Goal: Contribute content: Contribute content

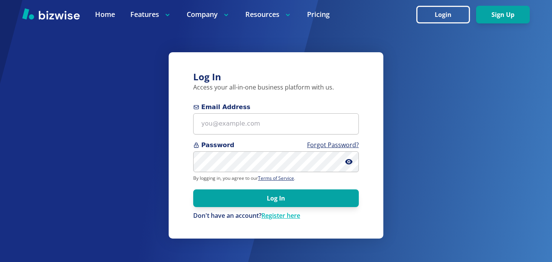
click at [247, 150] on div "Password Forgot Password?" at bounding box center [276, 156] width 166 height 32
click at [251, 150] on div "Password Forgot Password?" at bounding box center [276, 156] width 166 height 32
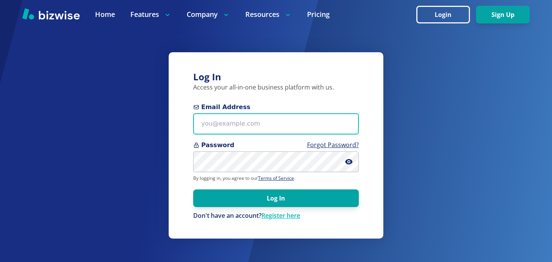
click at [258, 130] on input "Email Address" at bounding box center [276, 123] width 166 height 21
click at [263, 118] on input "Email Address" at bounding box center [276, 123] width 166 height 21
paste input "kelseyurek@gmail.com"
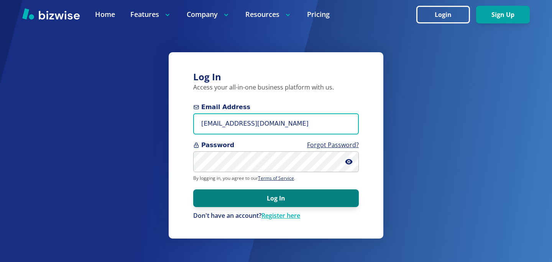
type input "kelseyurek@gmail.com"
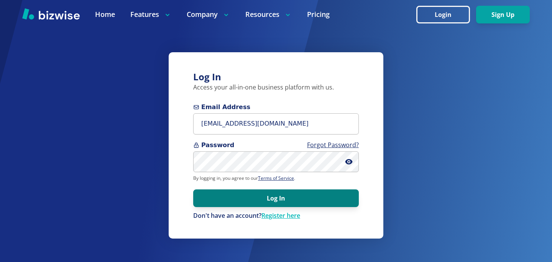
click at [288, 204] on button "Log In" at bounding box center [276, 198] width 166 height 18
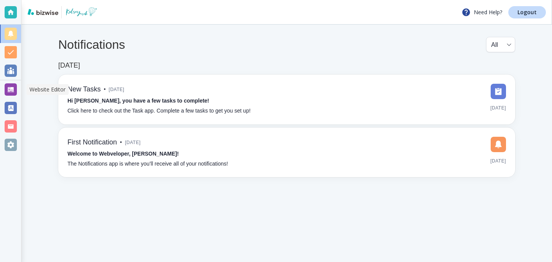
click at [20, 89] on div at bounding box center [10, 89] width 21 height 18
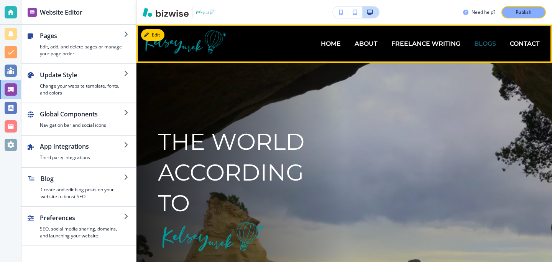
click at [489, 45] on p "BLOGS" at bounding box center [486, 43] width 22 height 9
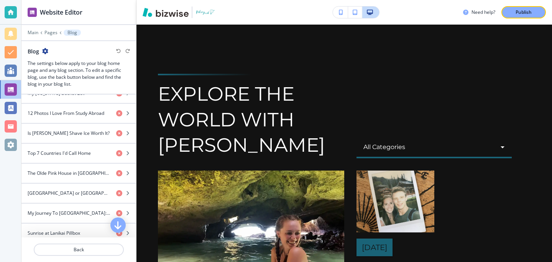
scroll to position [729, 0]
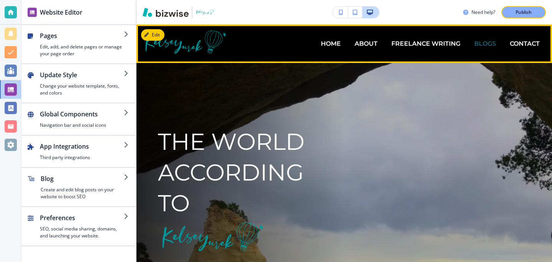
click at [493, 45] on p "BLOGS" at bounding box center [486, 43] width 22 height 9
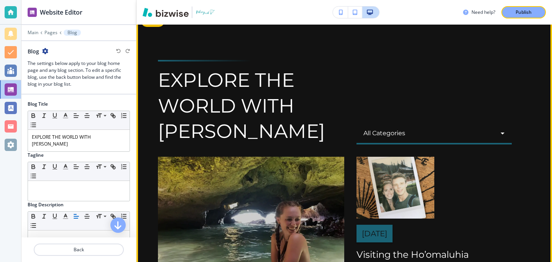
scroll to position [20, 0]
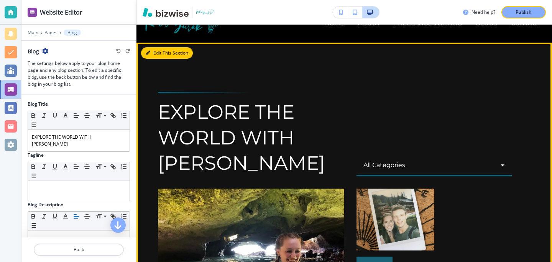
click at [160, 53] on button "Edit This Section" at bounding box center [167, 53] width 52 height 12
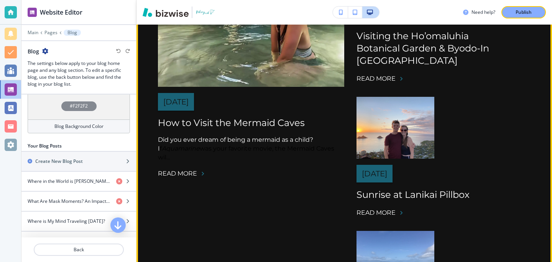
scroll to position [271, 0]
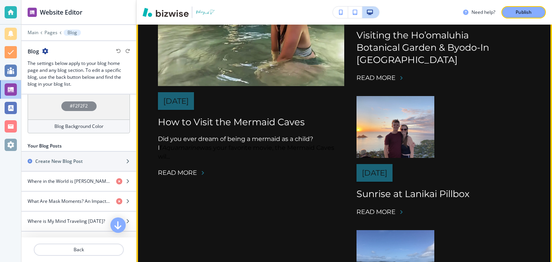
click at [203, 151] on p "Did you ever dream of being a mermaid as a child? I f Aquamarine was your favor…" at bounding box center [251, 147] width 186 height 26
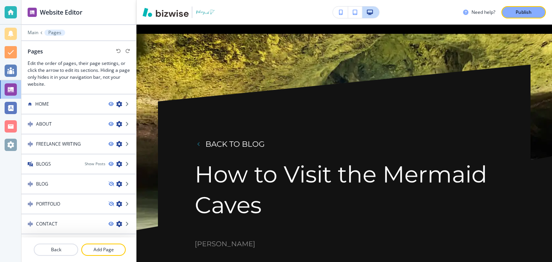
scroll to position [0, 0]
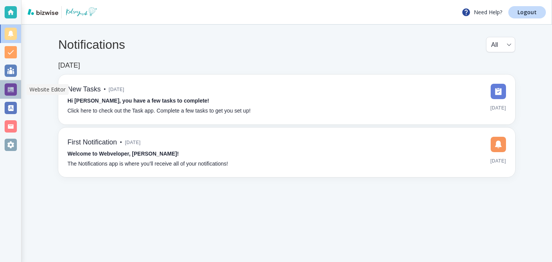
click at [10, 86] on div at bounding box center [11, 89] width 12 height 12
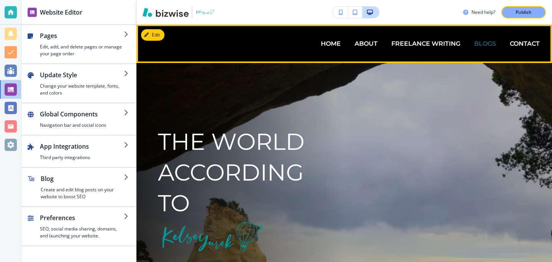
click at [479, 47] on p "BLOGS" at bounding box center [486, 43] width 22 height 9
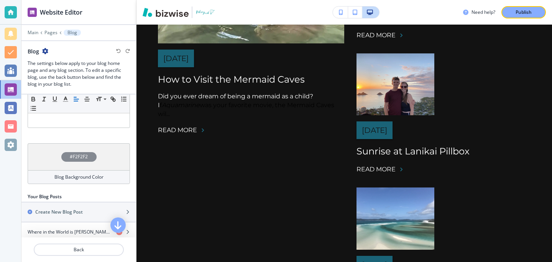
scroll to position [221, 0]
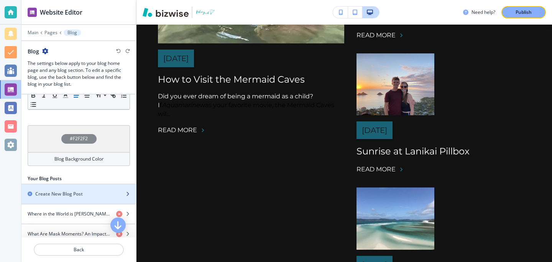
click at [61, 184] on div "button" at bounding box center [78, 187] width 115 height 6
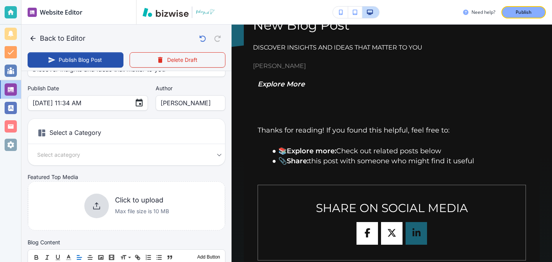
scroll to position [0, 0]
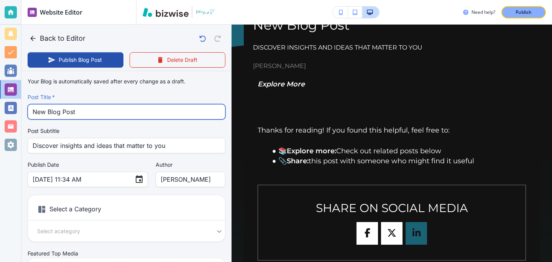
drag, startPoint x: 160, startPoint y: 114, endPoint x: 20, endPoint y: 99, distance: 140.9
type input "Aug 25, 2025 11:39 AM"
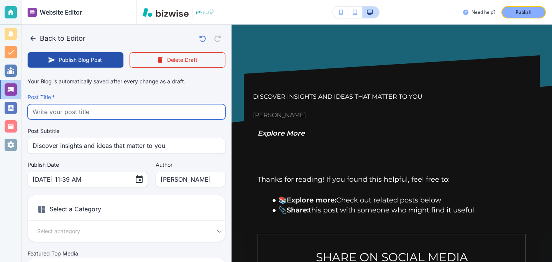
paste input "Kayaking to the Mokes"
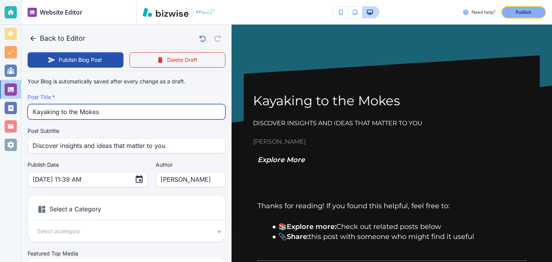
type input "Kayaking to the Mokes"
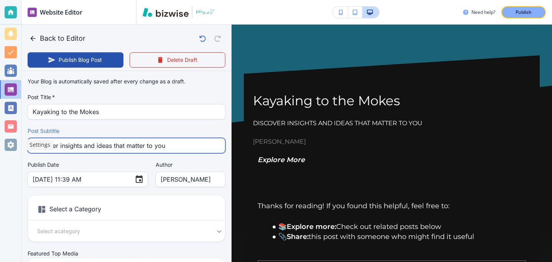
drag, startPoint x: 180, startPoint y: 148, endPoint x: 9, endPoint y: 148, distance: 170.7
click at [9, 148] on div "Website Editor Main Pages Blog Blog The settings below apply to your blog home …" at bounding box center [276, 131] width 552 height 262
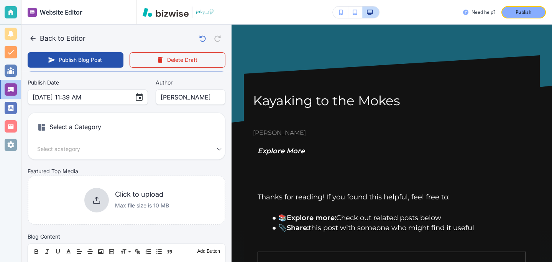
scroll to position [112, 0]
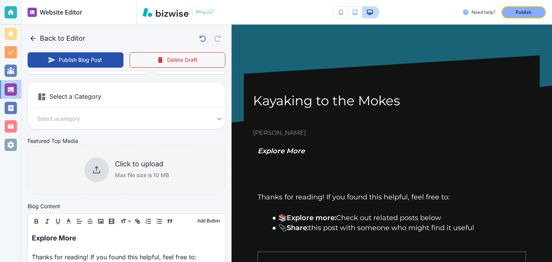
click at [114, 170] on div "Click to upload Max file size is 10 MB" at bounding box center [126, 169] width 85 height 25
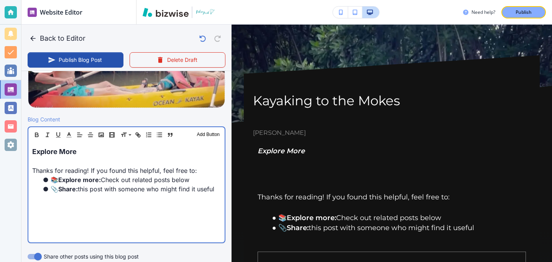
scroll to position [204, 0]
drag, startPoint x: 125, startPoint y: 158, endPoint x: 115, endPoint y: 137, distance: 23.2
click at [115, 137] on div "Header 1 Header 2 Header 3 Body Text Add Button Explore More Thanks for reading…" at bounding box center [127, 184] width 198 height 117
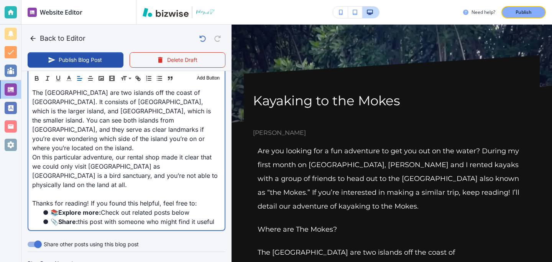
scroll to position [344, 0]
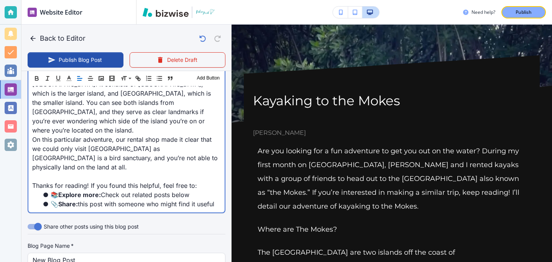
click at [110, 171] on p at bounding box center [126, 175] width 189 height 9
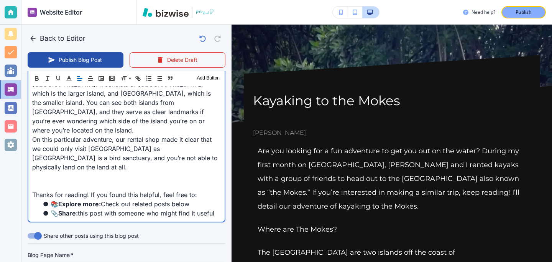
click at [81, 181] on p at bounding box center [126, 185] width 189 height 9
click at [117, 181] on p at bounding box center [126, 185] width 189 height 9
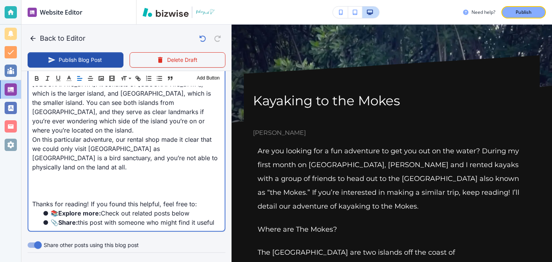
click at [117, 181] on p at bounding box center [126, 185] width 189 height 9
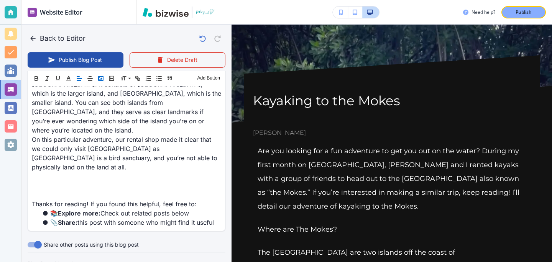
click at [103, 80] on rect "button" at bounding box center [101, 78] width 5 height 4
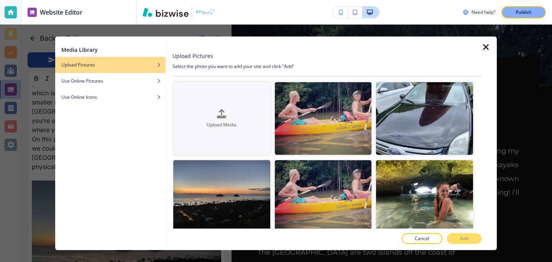
click at [488, 48] on icon "button" at bounding box center [486, 47] width 9 height 9
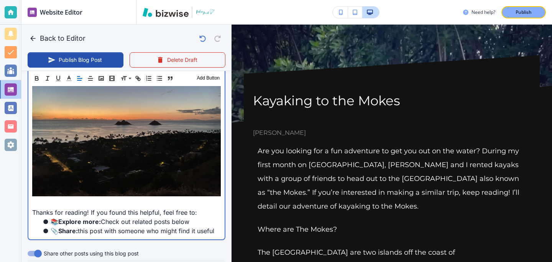
scroll to position [471, 0]
click at [107, 170] on p at bounding box center [126, 126] width 189 height 144
click at [101, 198] on p at bounding box center [126, 202] width 189 height 9
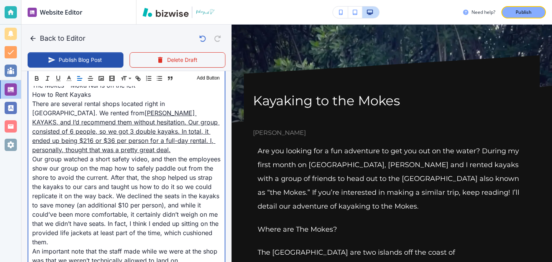
scroll to position [508, 0]
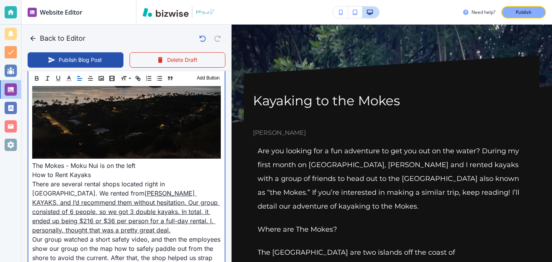
click at [31, 154] on div "Are you looking for a fun adventure to get you out on the water? During my firs…" at bounding box center [126, 213] width 196 height 750
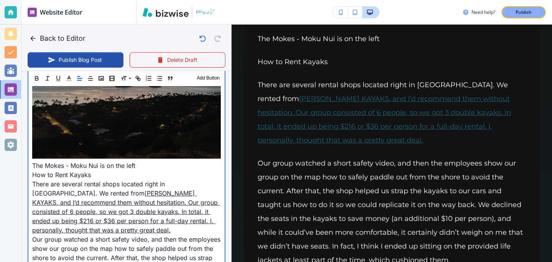
scroll to position [629, 0]
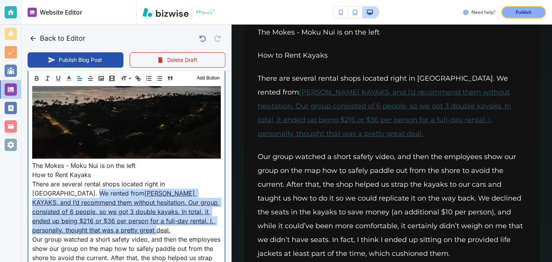
drag, startPoint x: 34, startPoint y: 165, endPoint x: 223, endPoint y: 193, distance: 191.2
click at [223, 193] on div "Are you looking for a fun adventure to get you out on the water? During my firs…" at bounding box center [126, 213] width 196 height 750
click at [113, 179] on p "There are several rental shops located right in Kailua. We rented from TWOGOOD …" at bounding box center [126, 206] width 189 height 55
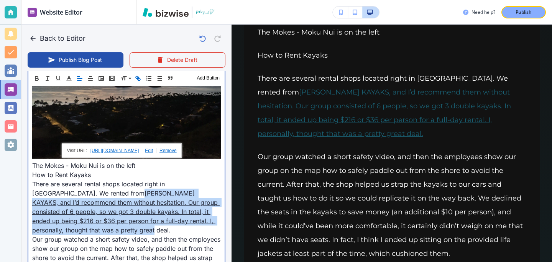
drag, startPoint x: 45, startPoint y: 164, endPoint x: 219, endPoint y: 191, distance: 175.4
click at [219, 191] on p "There are several rental shops located right in Kailua. We rented from TWOGOOD …" at bounding box center [126, 206] width 189 height 55
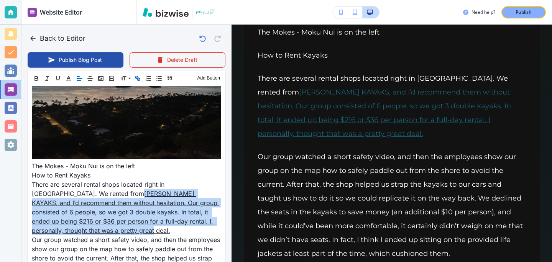
click at [140, 81] on icon "button" at bounding box center [137, 78] width 7 height 7
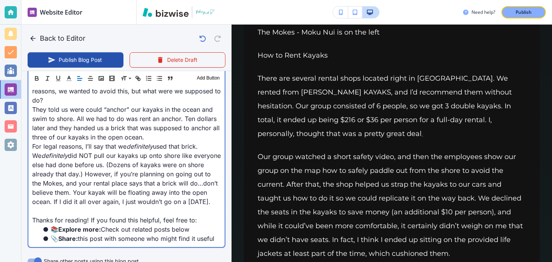
scroll to position [879, 0]
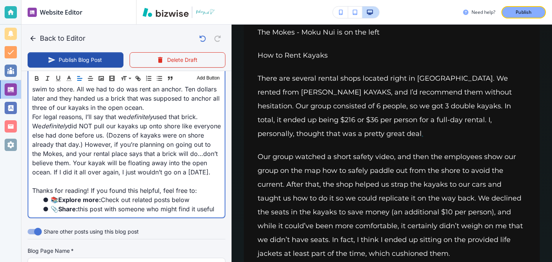
click at [99, 176] on p at bounding box center [126, 180] width 189 height 9
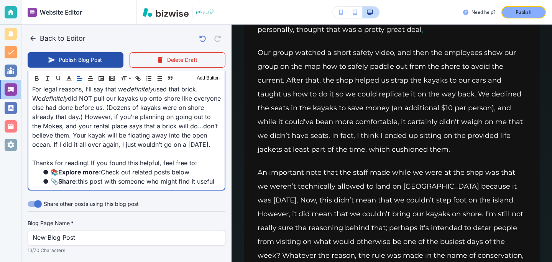
scroll to position [903, 0]
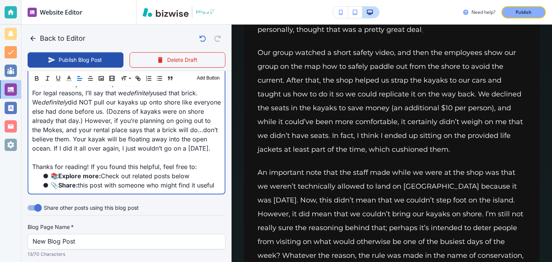
type input "Aug 25, 2025 11:52 AM"
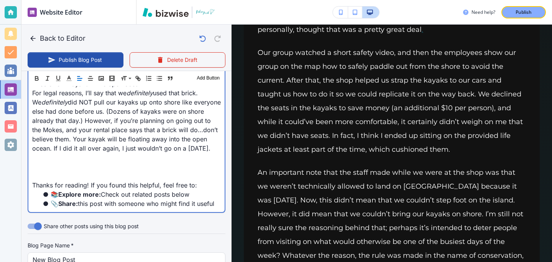
click at [53, 162] on p at bounding box center [126, 166] width 189 height 9
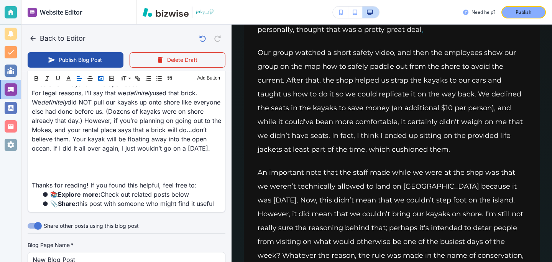
click at [100, 82] on button "button" at bounding box center [101, 78] width 11 height 9
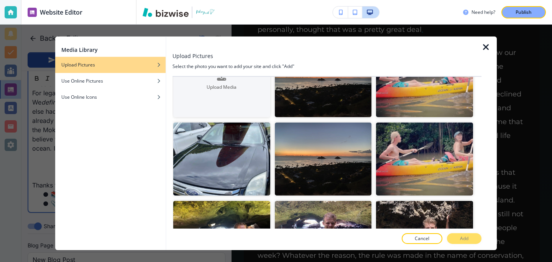
scroll to position [64, 0]
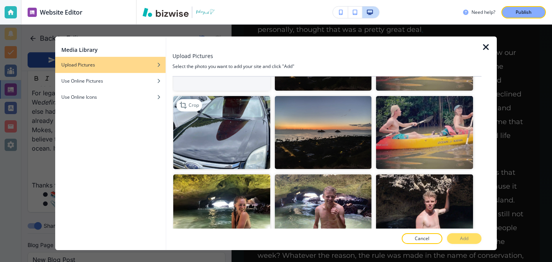
click at [230, 138] on img "button" at bounding box center [221, 132] width 97 height 73
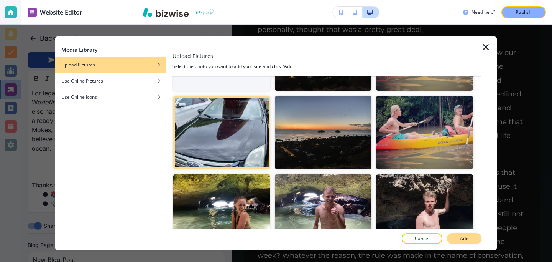
click at [466, 239] on p "Add" at bounding box center [464, 238] width 8 height 7
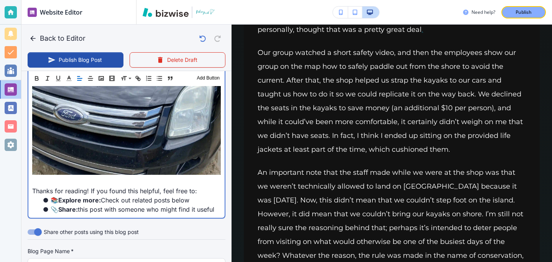
scroll to position [1137, 0]
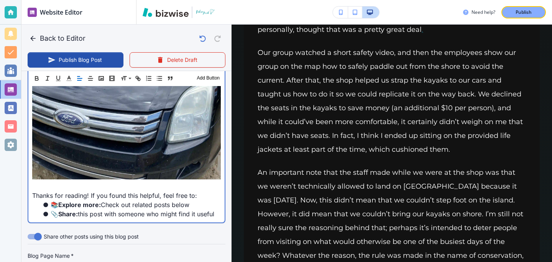
click at [144, 181] on p at bounding box center [126, 185] width 189 height 9
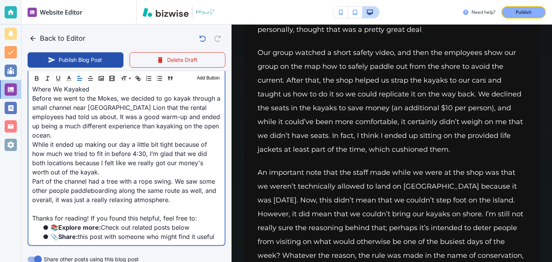
scroll to position [1233, 0]
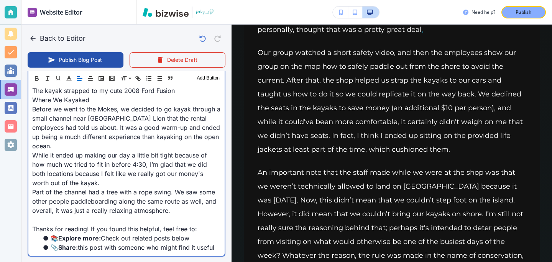
click at [204, 215] on p at bounding box center [126, 219] width 189 height 9
click at [181, 187] on p "Part of the channel had a tree with a rope swing. We saw some other people padd…" at bounding box center [126, 201] width 189 height 28
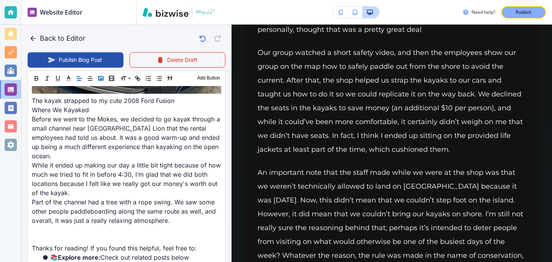
click at [100, 76] on rect "button" at bounding box center [101, 78] width 5 height 4
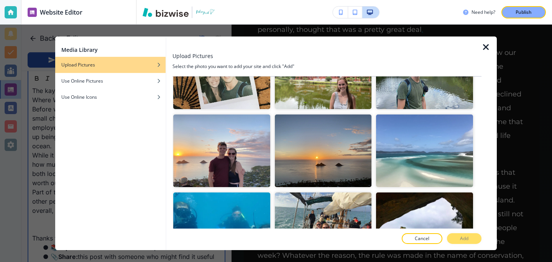
scroll to position [283, 0]
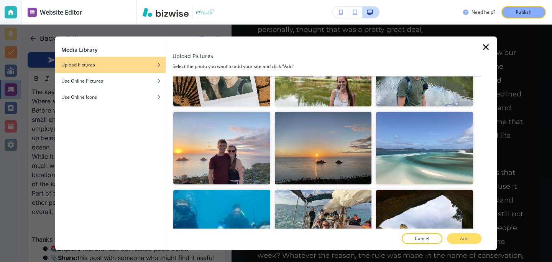
click at [482, 51] on icon "button" at bounding box center [486, 47] width 9 height 9
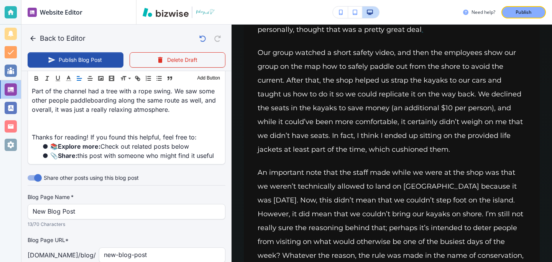
scroll to position [1371, 0]
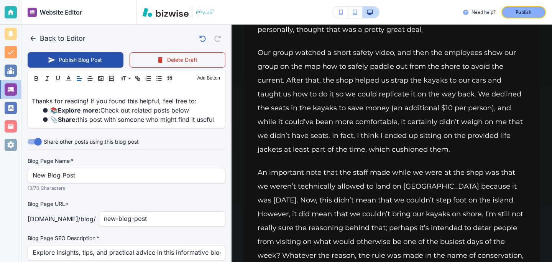
drag, startPoint x: 34, startPoint y: 36, endPoint x: 74, endPoint y: 7, distance: 49.3
click at [34, 36] on icon "button" at bounding box center [33, 39] width 8 height 8
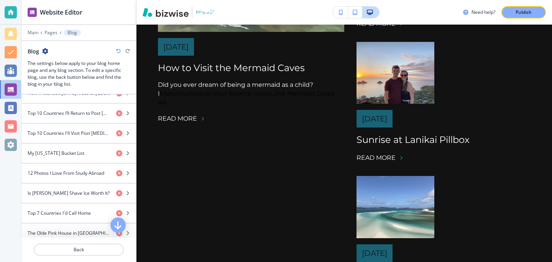
scroll to position [749, 0]
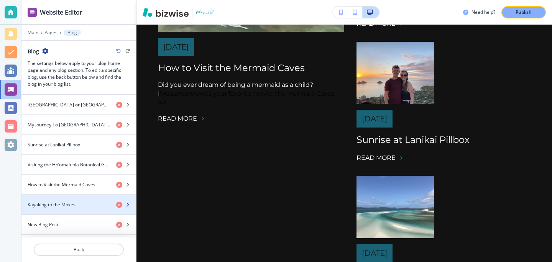
click at [82, 201] on div "Kayaking to the Mokes" at bounding box center [65, 204] width 89 height 7
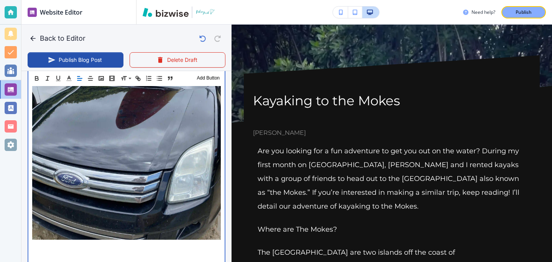
click at [117, 199] on img at bounding box center [126, 114] width 189 height 252
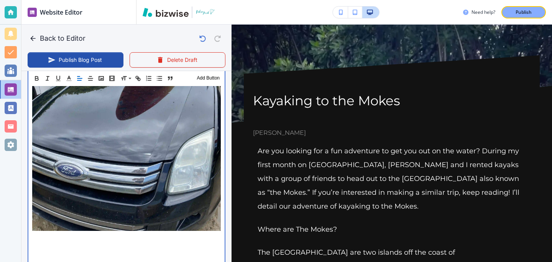
click at [116, 233] on p at bounding box center [126, 237] width 189 height 9
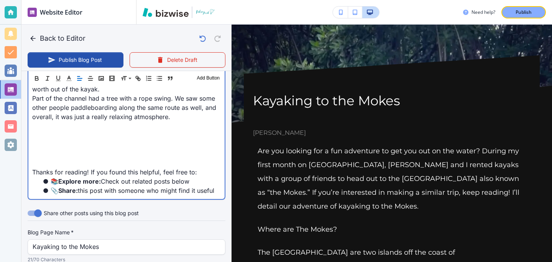
scroll to position [1308, 0]
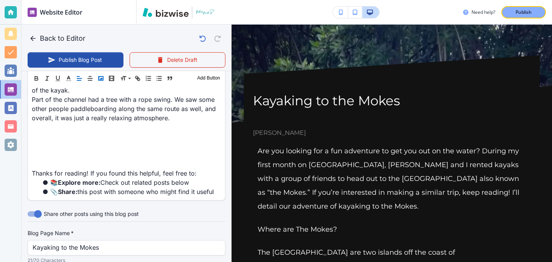
click at [106, 79] on button "button" at bounding box center [101, 78] width 11 height 9
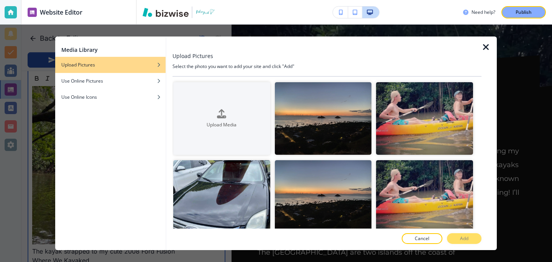
scroll to position [1562, 0]
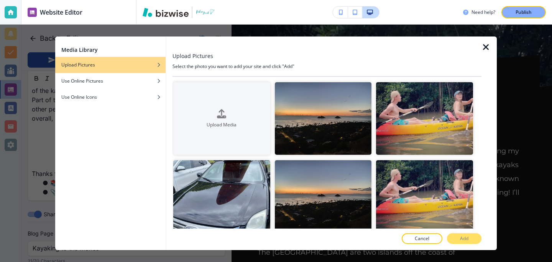
click at [484, 43] on icon "button" at bounding box center [486, 47] width 9 height 9
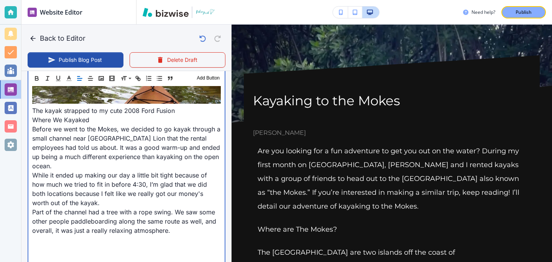
click at [96, 244] on p at bounding box center [126, 248] width 189 height 9
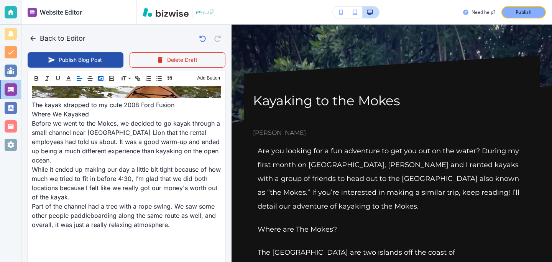
click at [104, 80] on icon "button" at bounding box center [100, 78] width 7 height 7
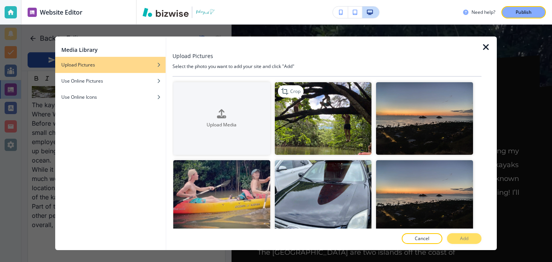
click at [326, 99] on img "button" at bounding box center [323, 118] width 97 height 73
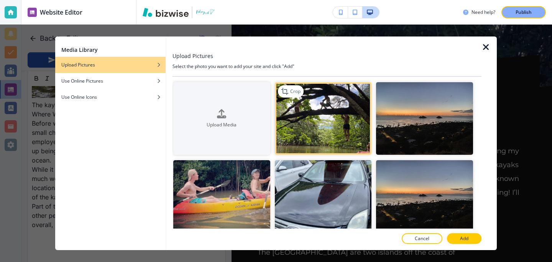
scroll to position [1448, 0]
click at [462, 237] on p "Add" at bounding box center [464, 238] width 8 height 7
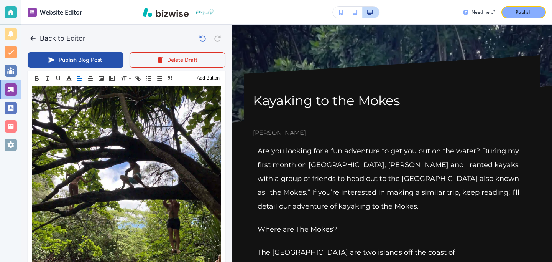
scroll to position [1334, 0]
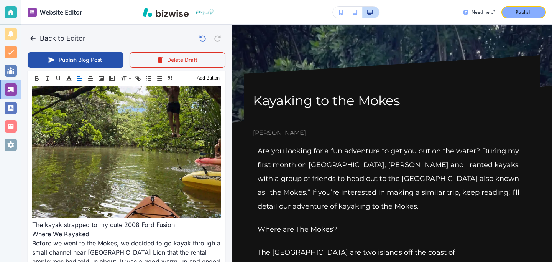
click at [32, 198] on p "The kayak strapped to my cute 2008 Ford Fusion" at bounding box center [126, 97] width 189 height 263
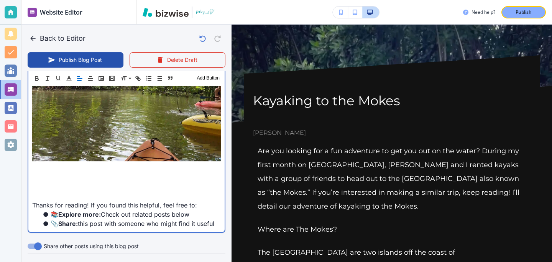
scroll to position [1493, 0]
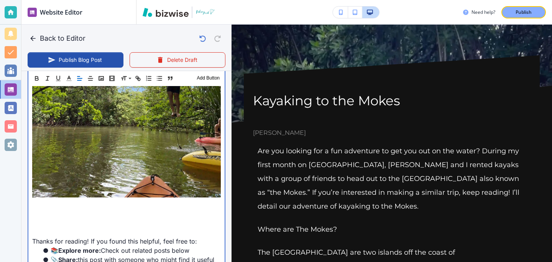
click at [55, 200] on p at bounding box center [126, 204] width 189 height 9
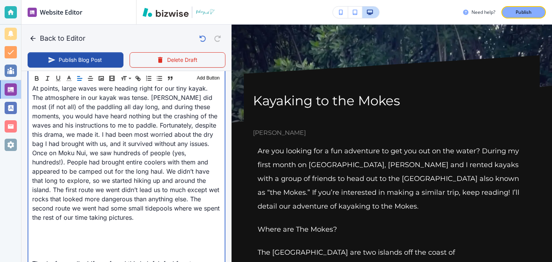
scroll to position [1687, 0]
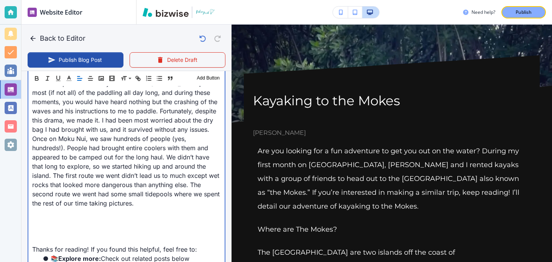
click at [127, 208] on p at bounding box center [126, 212] width 189 height 9
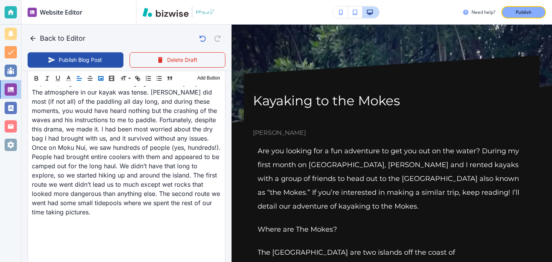
click at [105, 78] on button "button" at bounding box center [101, 78] width 11 height 9
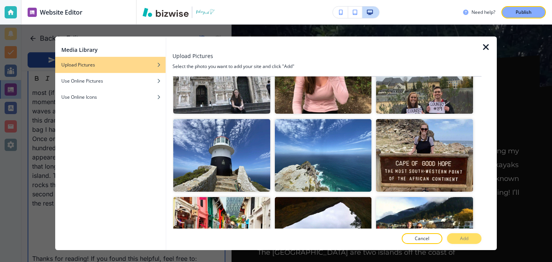
scroll to position [702, 0]
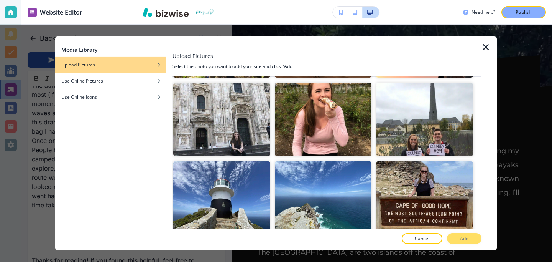
click at [437, 244] on div at bounding box center [327, 247] width 309 height 6
click at [437, 241] on button "Cancel" at bounding box center [422, 238] width 41 height 11
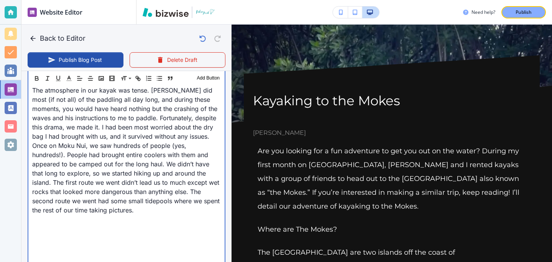
scroll to position [1687, 0]
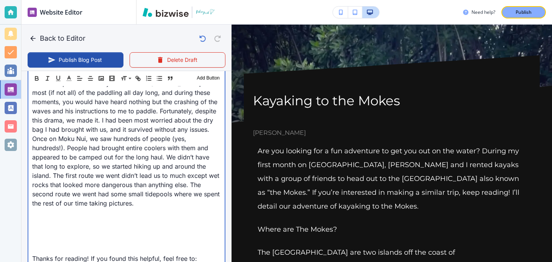
click at [96, 226] on p at bounding box center [126, 230] width 189 height 9
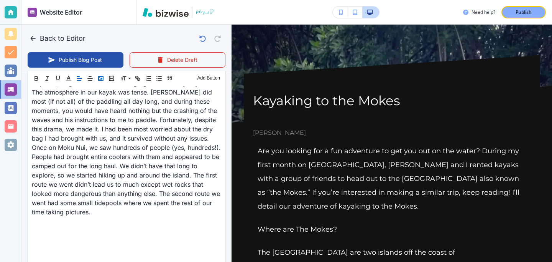
click at [96, 78] on button "button" at bounding box center [101, 78] width 11 height 9
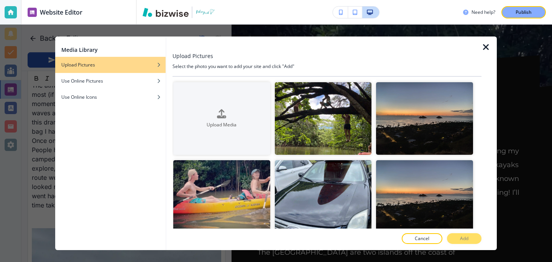
scroll to position [1680, 0]
click at [490, 54] on div at bounding box center [489, 142] width 15 height 213
click at [490, 45] on icon "button" at bounding box center [486, 47] width 9 height 9
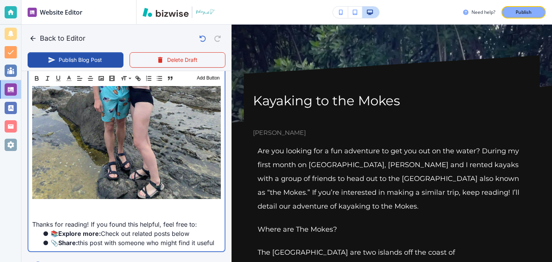
scroll to position [1973, 0]
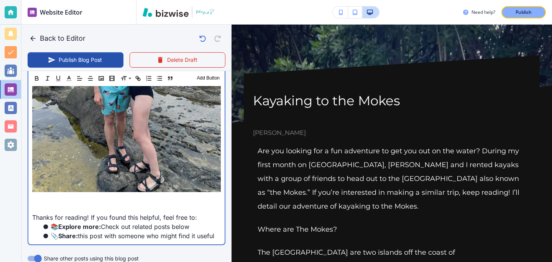
click at [69, 203] on p at bounding box center [126, 207] width 189 height 9
click at [69, 194] on p at bounding box center [126, 198] width 189 height 9
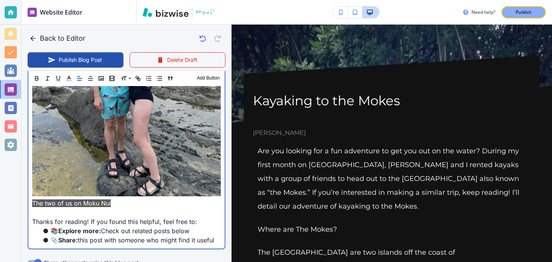
scroll to position [1910, 0]
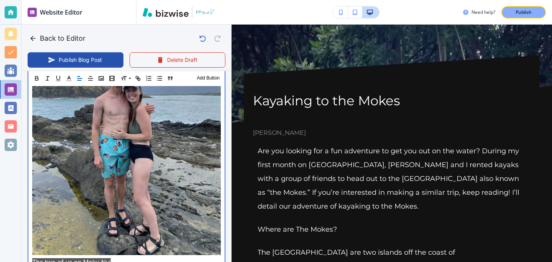
click at [133, 219] on p at bounding box center [126, 130] width 189 height 254
click at [133, 257] on p "The two of us on Moku Nui" at bounding box center [126, 261] width 189 height 9
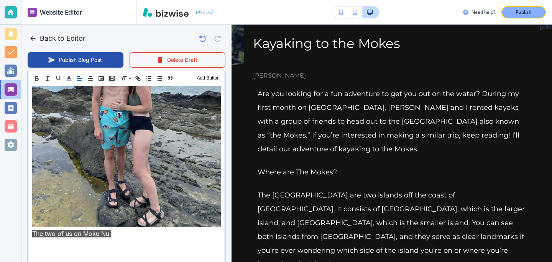
scroll to position [1979, 0]
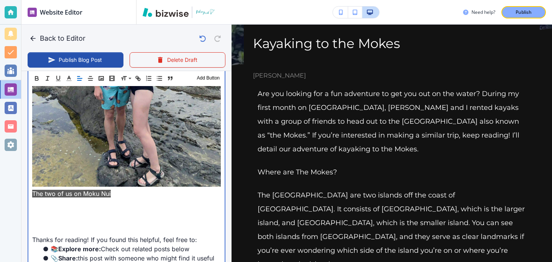
click at [157, 244] on li "📚 Explore more: Check out related posts below" at bounding box center [131, 248] width 180 height 9
click at [143, 216] on p at bounding box center [126, 220] width 189 height 9
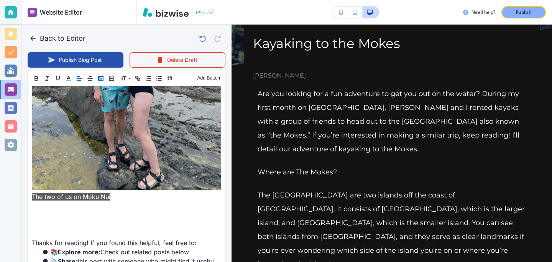
click at [104, 79] on icon "button" at bounding box center [100, 78] width 7 height 7
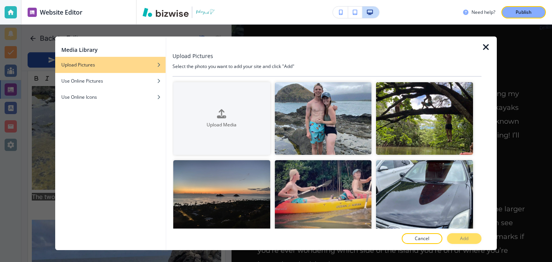
scroll to position [1972, 0]
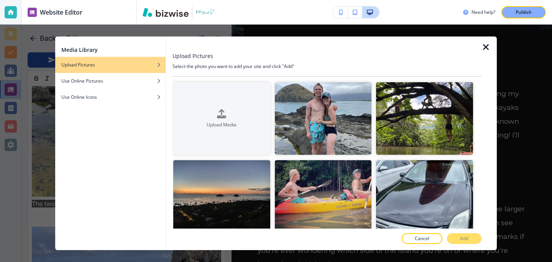
click at [481, 53] on div "Upload Pictures" at bounding box center [327, 56] width 309 height 8
click at [483, 52] on div at bounding box center [489, 142] width 15 height 213
click at [483, 49] on icon "button" at bounding box center [486, 47] width 9 height 9
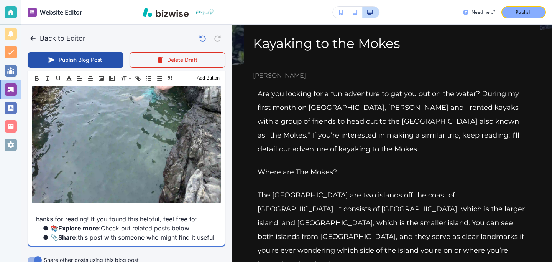
scroll to position [2250, 0]
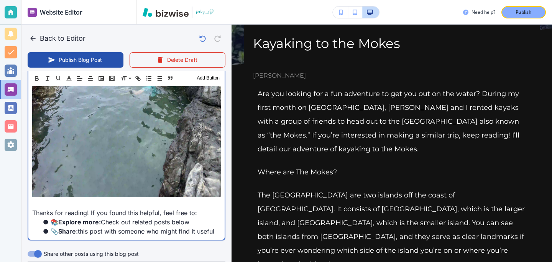
click at [76, 163] on p at bounding box center [126, 72] width 189 height 254
click at [145, 199] on p at bounding box center [126, 203] width 189 height 9
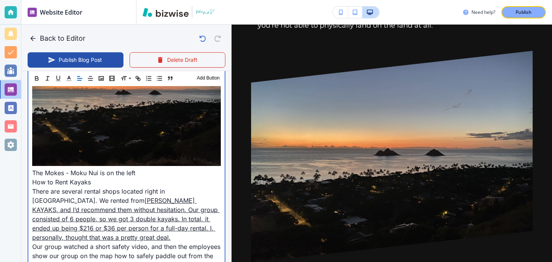
scroll to position [493, 0]
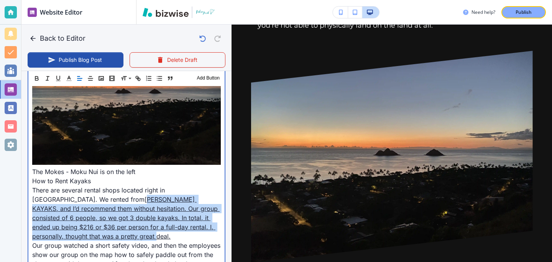
drag, startPoint x: 47, startPoint y: 170, endPoint x: 220, endPoint y: 202, distance: 175.9
click at [220, 202] on p "There are several rental shops located right in Kailua. We rented from TWOGOOD …" at bounding box center [126, 212] width 189 height 55
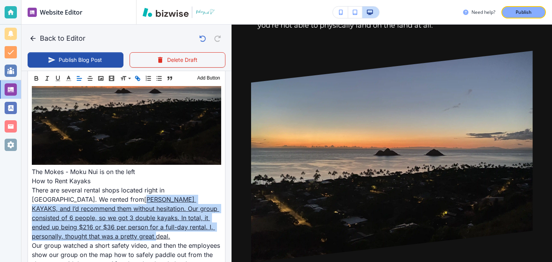
click at [140, 78] on icon "button" at bounding box center [137, 78] width 7 height 7
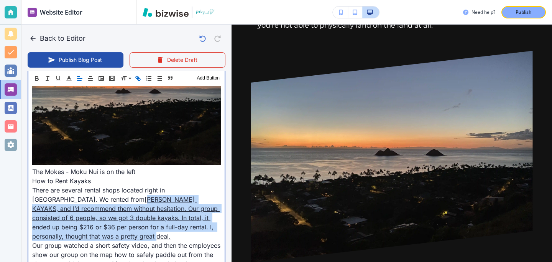
type input "Aug 25, 2025 11:59 AM"
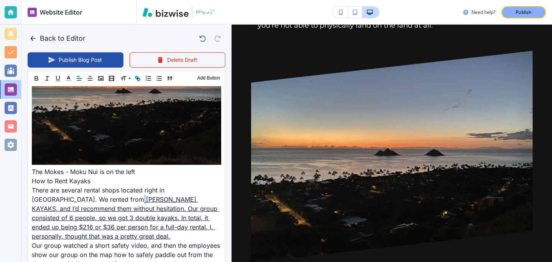
scroll to position [492, 0]
click at [140, 78] on icon "button" at bounding box center [137, 78] width 7 height 7
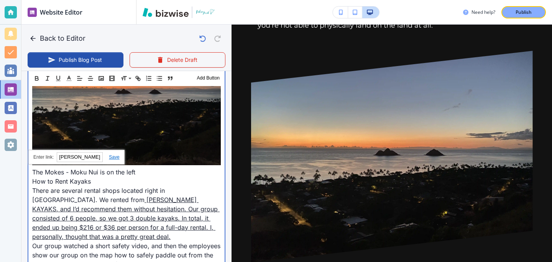
scroll to position [493, 0]
click at [49, 195] on link "TWOGOOD KAYAKS, and I’d recommend them without hesitation. Our group consisted …" at bounding box center [126, 217] width 188 height 45
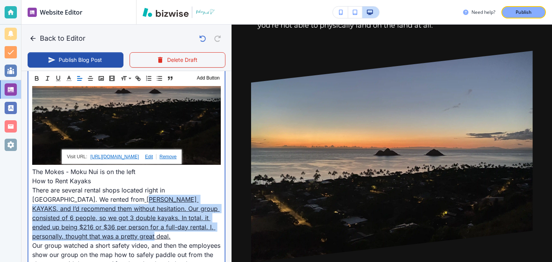
drag, startPoint x: 50, startPoint y: 173, endPoint x: 219, endPoint y: 197, distance: 170.1
click at [219, 198] on link "TWOGOOD KAYAKS, and I’d recommend them without hesitation. Our group consisted …" at bounding box center [126, 217] width 188 height 45
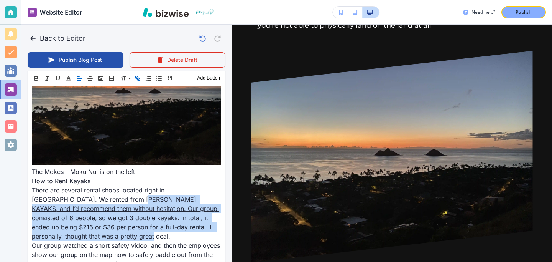
click at [137, 79] on icon "button" at bounding box center [138, 79] width 3 height 3
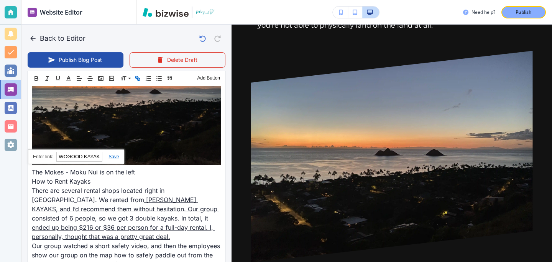
click at [137, 79] on icon "button" at bounding box center [138, 79] width 3 height 3
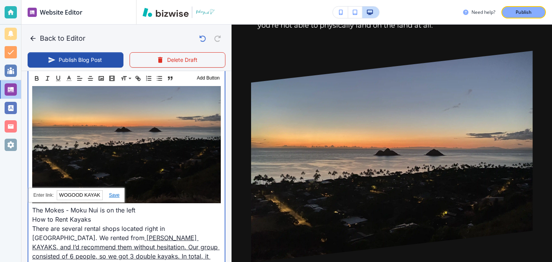
click at [131, 234] on link "TWOGOOD KAYAKS, and I’d recommend them without hesitation. Our group consisted …" at bounding box center [126, 256] width 188 height 45
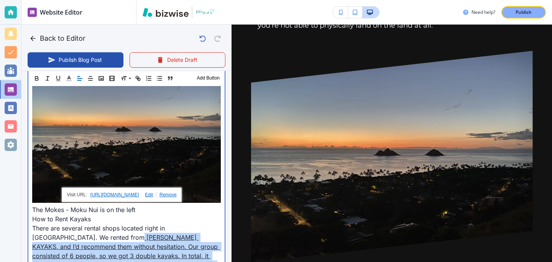
drag, startPoint x: 46, startPoint y: 210, endPoint x: 219, endPoint y: 237, distance: 175.5
click at [219, 237] on p "There are several rental shops located right in Kailua. We rented from TWOGOOD …" at bounding box center [126, 250] width 189 height 55
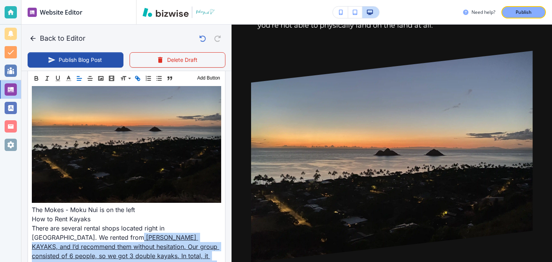
scroll to position [454, 0]
click at [138, 80] on icon "button" at bounding box center [137, 78] width 7 height 7
type input "TWOGOOD KAYAKS, and I’d recommend them without hesitation. Our group consisted …"
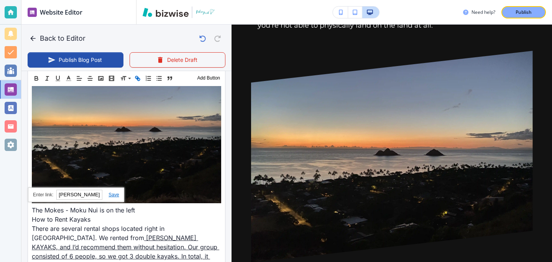
click at [138, 80] on icon "button" at bounding box center [137, 78] width 7 height 7
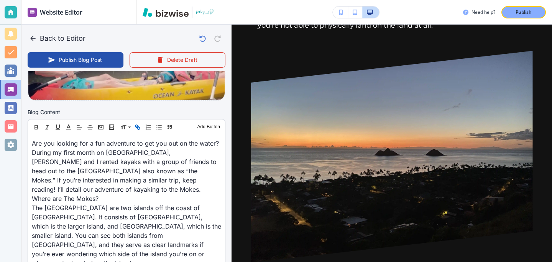
click at [138, 80] on img at bounding box center [126, 75] width 197 height 49
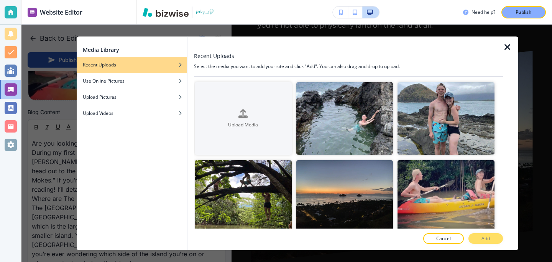
click at [58, 172] on div "Media Library Recent Uploads Use Online Pictures Upload Pictures Upload Videos …" at bounding box center [297, 143] width 552 height 237
click at [509, 44] on icon "button" at bounding box center [507, 47] width 9 height 9
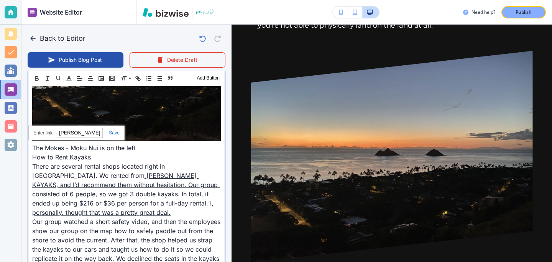
scroll to position [517, 0]
click at [43, 161] on p "There are several rental shops located right in Kailua. We rented from TWOGOOD …" at bounding box center [126, 188] width 189 height 55
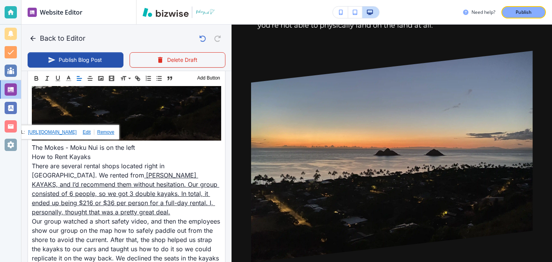
click at [107, 134] on link at bounding box center [104, 131] width 20 height 5
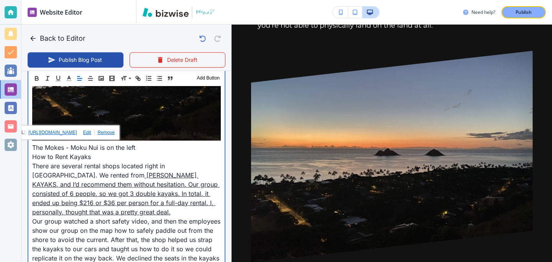
type input "Aug 25, 2025 12:00 PM"
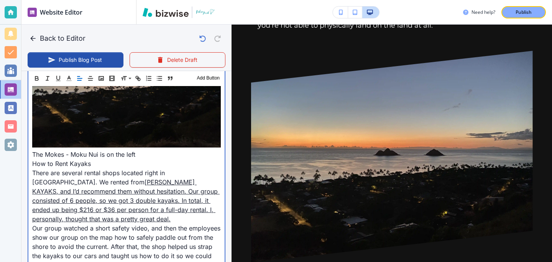
scroll to position [510, 0]
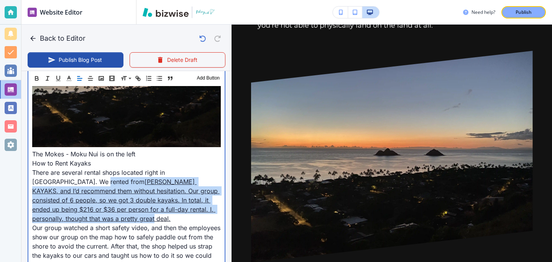
drag, startPoint x: 46, startPoint y: 155, endPoint x: 219, endPoint y: 183, distance: 175.6
click at [219, 183] on p "There are several rental shops located right in Kailua. We rented from TWOGOOD …" at bounding box center [126, 195] width 189 height 55
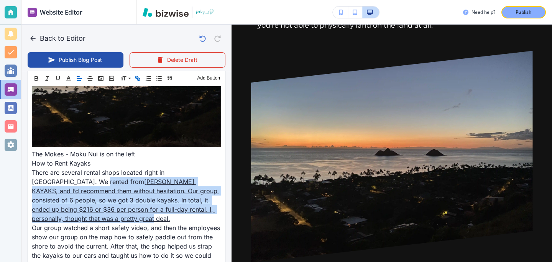
click at [138, 74] on button "button" at bounding box center [137, 78] width 11 height 9
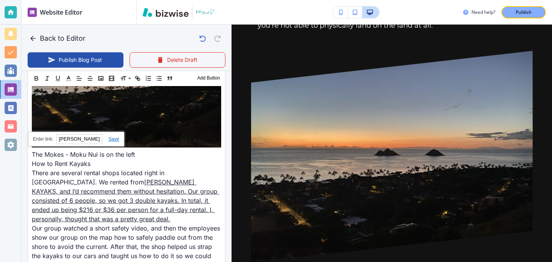
click at [98, 139] on input "TWOGOOD KAYAKS, and I’d recommend them without hesitation. Our group consisted …" at bounding box center [79, 139] width 46 height 10
click at [110, 140] on link at bounding box center [110, 138] width 16 height 5
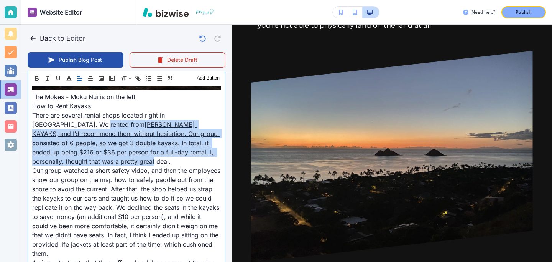
scroll to position [562, 0]
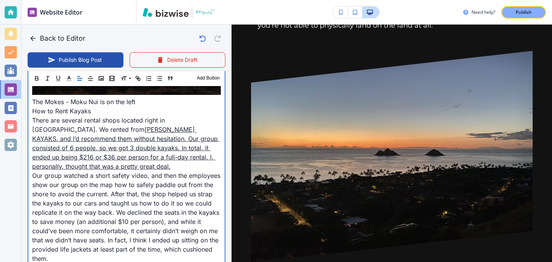
click at [49, 125] on link "TWOGOOD KAYAKS, and I’d recommend them without hesitation. Our group consisted …" at bounding box center [126, 147] width 188 height 45
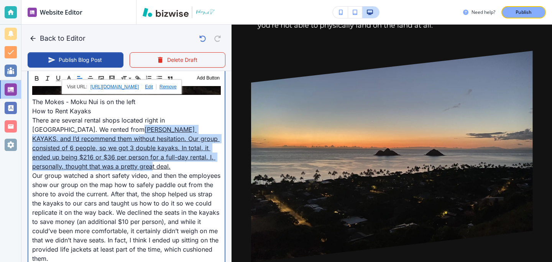
drag, startPoint x: 49, startPoint y: 101, endPoint x: 213, endPoint y: 131, distance: 167.3
click at [213, 131] on link "TWOGOOD KAYAKS, and I’d recommend them without hesitation. Our group consisted …" at bounding box center [126, 147] width 188 height 45
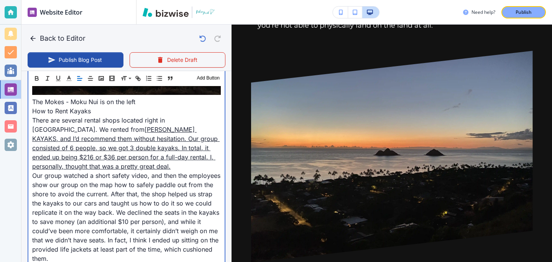
click at [61, 115] on p "There are several rental shops located right in Kailua. We rented from TWOGOOD …" at bounding box center [126, 142] width 189 height 55
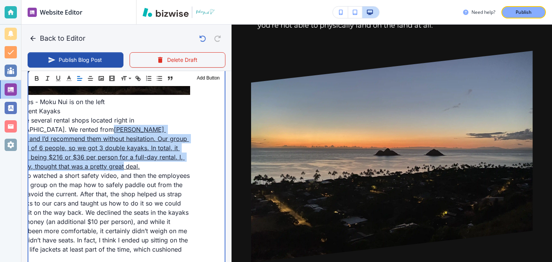
scroll to position [0, 33]
drag, startPoint x: 47, startPoint y: 101, endPoint x: 185, endPoint y: 128, distance: 140.3
click at [185, 128] on p "There are several rental shops located right in Kailua. We rented from TWOGOOD …" at bounding box center [93, 142] width 189 height 55
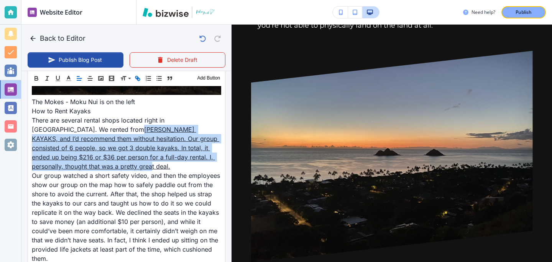
scroll to position [562, 0]
click at [135, 75] on icon "button" at bounding box center [137, 78] width 7 height 7
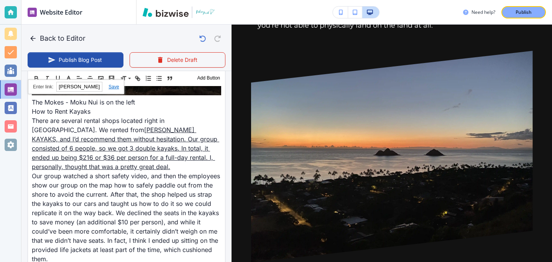
click at [118, 87] on link at bounding box center [110, 86] width 16 height 5
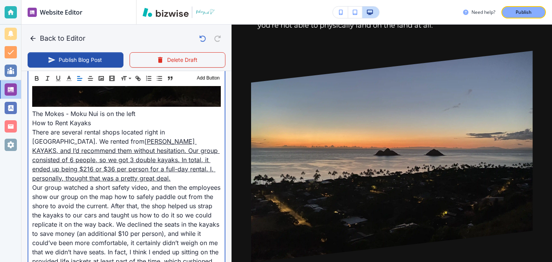
scroll to position [546, 0]
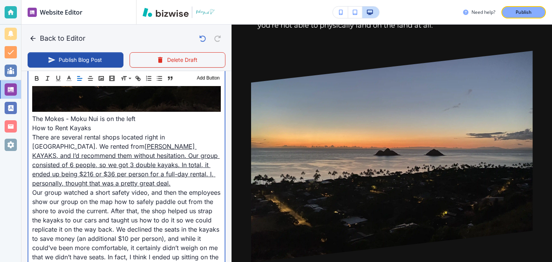
click at [59, 142] on link "TWOGOOD KAYAKS, and I’d recommend them without hesitation. Our group consisted …" at bounding box center [126, 164] width 188 height 45
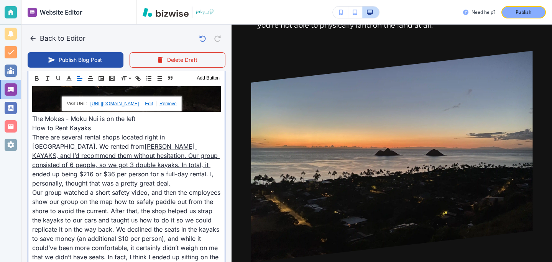
click at [48, 142] on link "TWOGOOD KAYAKS, and I’d recommend them without hesitation. Our group consisted …" at bounding box center [126, 164] width 188 height 45
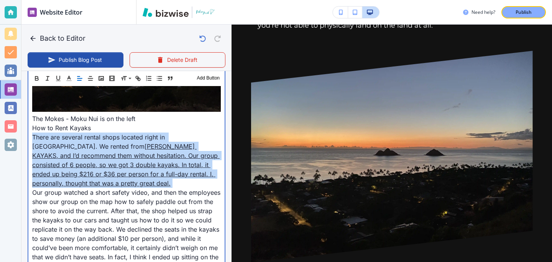
click at [48, 142] on link "TWOGOOD KAYAKS, and I’d recommend them without hesitation. Our group consisted …" at bounding box center [126, 164] width 188 height 45
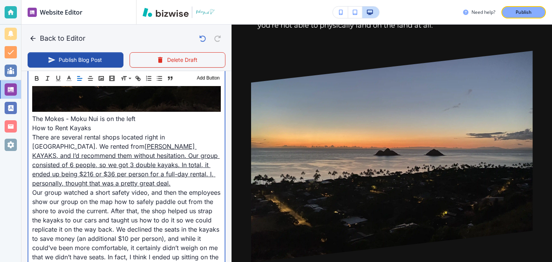
click at [49, 142] on link "TWOGOOD KAYAKS, and I’d recommend them without hesitation. Our group consisted …" at bounding box center [126, 164] width 188 height 45
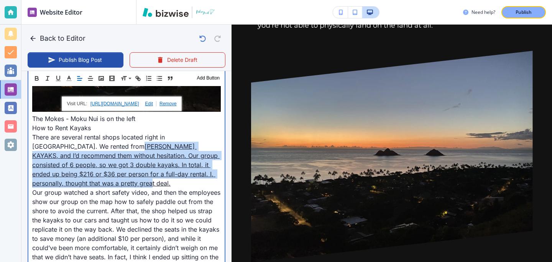
drag, startPoint x: 48, startPoint y: 120, endPoint x: 219, endPoint y: 149, distance: 172.8
click at [219, 149] on link "TWOGOOD KAYAKS, and I’d recommend them without hesitation. Our group consisted …" at bounding box center [126, 164] width 188 height 45
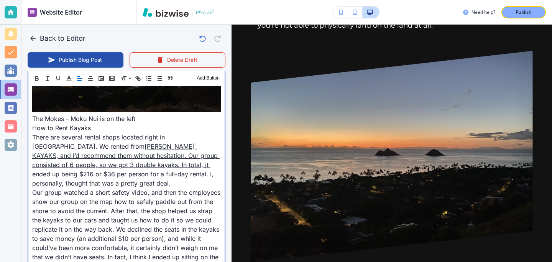
click at [54, 132] on p "There are several rental shops located right in Kailua. We rented from TWOGOOD …" at bounding box center [126, 159] width 189 height 55
click at [51, 132] on p "There are several rental shops located right in Kailua. We rented from TWOGOOD …" at bounding box center [126, 159] width 189 height 55
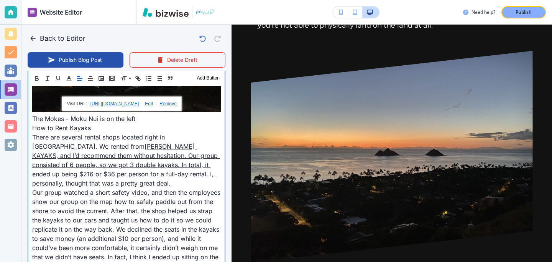
click at [50, 142] on link "TWOGOOD KAYAKS, and I’d recommend them without hesitation. Our group consisted …" at bounding box center [126, 164] width 188 height 45
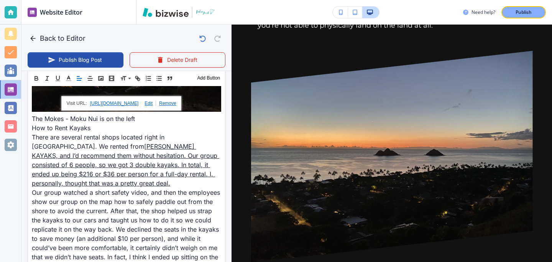
scroll to position [545, 0]
click at [156, 105] on link at bounding box center [148, 103] width 18 height 5
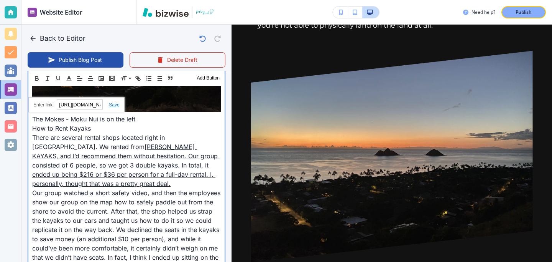
scroll to position [546, 0]
click at [102, 142] on link "TWOGOOD KAYAKS, and I’d recommend them without hesitation. Our group consisted …" at bounding box center [126, 164] width 188 height 45
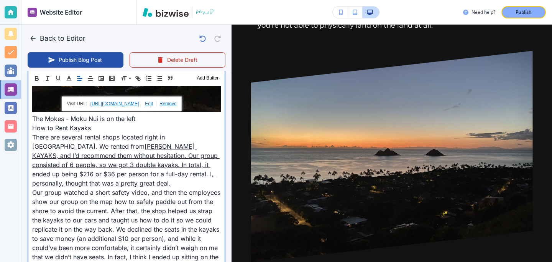
click at [51, 142] on link "TWOGOOD KAYAKS, and I’d recommend them without hesitation. Our group consisted …" at bounding box center [126, 164] width 188 height 45
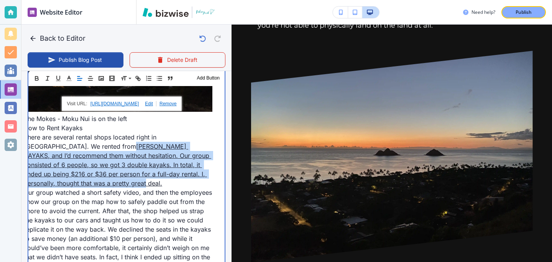
scroll to position [0, 9]
drag, startPoint x: 49, startPoint y: 119, endPoint x: 218, endPoint y: 148, distance: 171.8
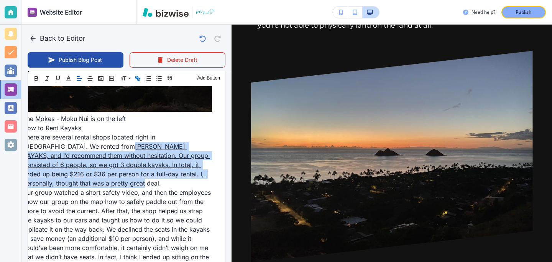
scroll to position [545, 0]
click at [137, 80] on icon "button" at bounding box center [137, 78] width 7 height 7
type input "TWOGOOD KAYAKS, and I’d recommend them without hesitation. Our group consisted …"
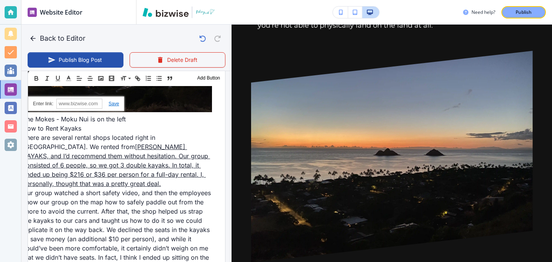
click at [110, 106] on div "https://twogoodkayaks.com/" at bounding box center [76, 103] width 96 height 15
click at [111, 105] on link at bounding box center [110, 103] width 16 height 5
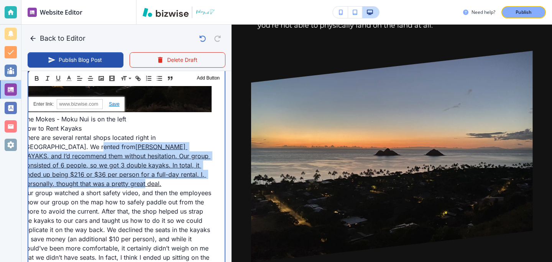
scroll to position [0, 0]
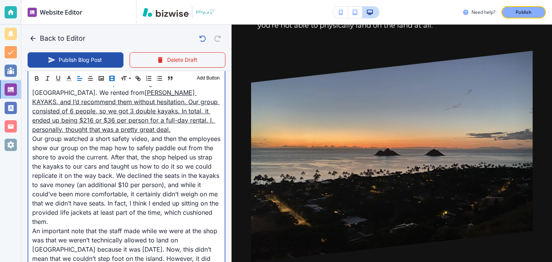
click at [109, 134] on p "Our group watched a short safety video, and then the employees show our group o…" at bounding box center [126, 180] width 189 height 92
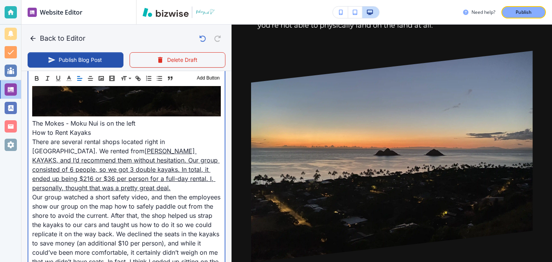
scroll to position [522, 0]
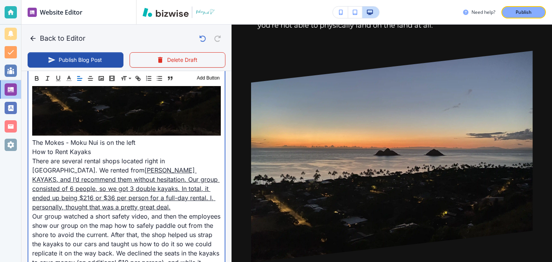
click at [56, 166] on link "TWOGOOD KAYAKS, and I’d recommend them without hesitation. Our group consisted …" at bounding box center [126, 188] width 188 height 45
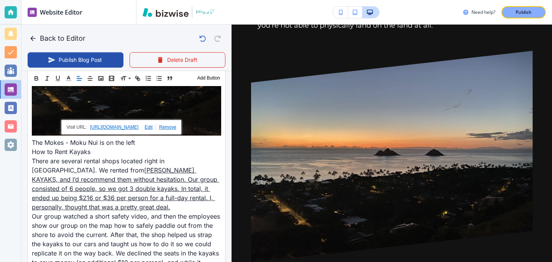
scroll to position [521, 0]
click at [96, 124] on link "https://twogoodkayaks.com/" at bounding box center [114, 127] width 49 height 10
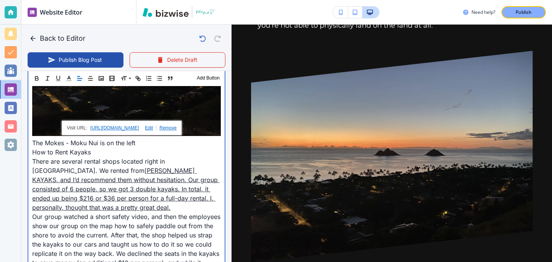
scroll to position [522, 0]
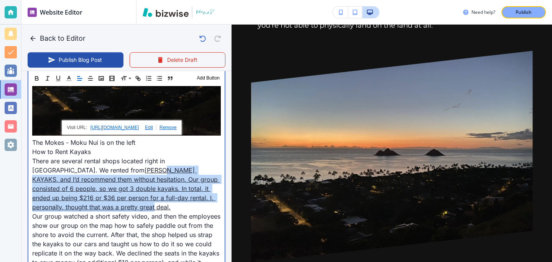
drag, startPoint x: 219, startPoint y: 174, endPoint x: 78, endPoint y: 140, distance: 145.2
click at [78, 166] on link "TWOGOOD KAYAKS, and I’d recommend them without hesitation. Our group consisted …" at bounding box center [126, 188] width 188 height 45
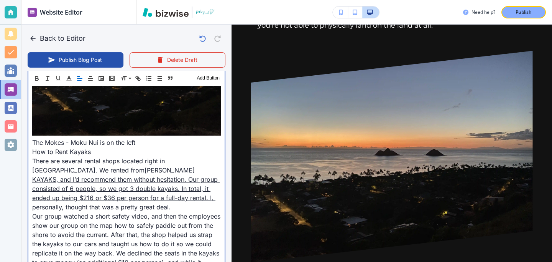
click at [68, 166] on link "TWOGOOD KAYAKS, and I’d recommend them without hesitation. Our group consisted …" at bounding box center [126, 188] width 188 height 45
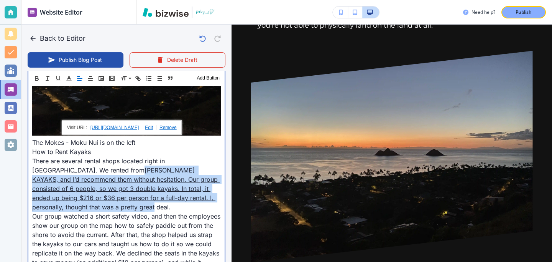
scroll to position [0, 33]
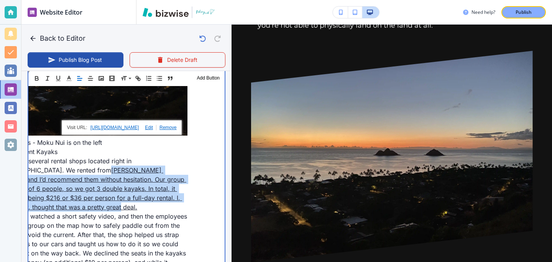
drag, startPoint x: 47, startPoint y: 143, endPoint x: 232, endPoint y: 173, distance: 187.7
click at [552, 173] on div "Back to Editor Publish Blog Post Delete Draft Your Blog is automatically saved …" at bounding box center [552, 131] width 0 height 262
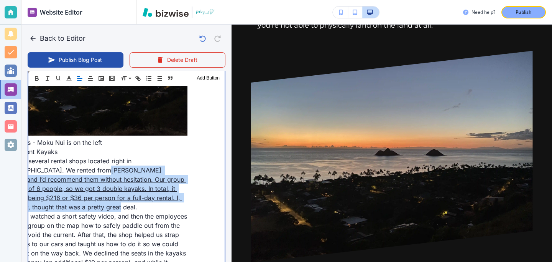
type input "Aug 25, 2025 12:02 PM"
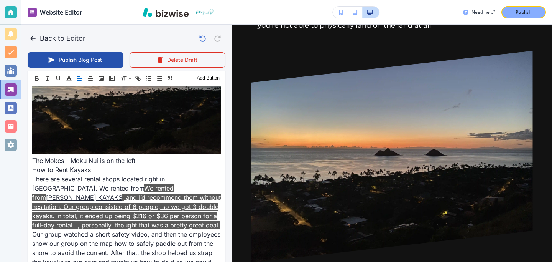
scroll to position [524, 0]
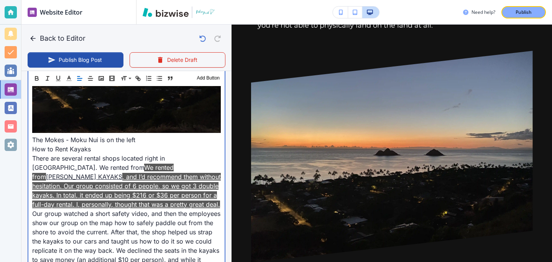
click at [136, 209] on p "Our group watched a short safety video, and then the employees show our group o…" at bounding box center [126, 255] width 189 height 92
click at [134, 181] on p "There are several rental shops located right in Kailua. We rented from We rente…" at bounding box center [126, 180] width 189 height 55
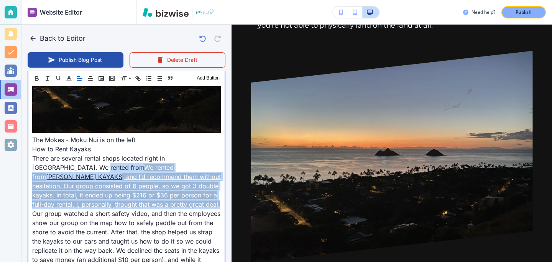
drag, startPoint x: 134, startPoint y: 176, endPoint x: 46, endPoint y: 138, distance: 96.0
click at [46, 153] on p "There are several rental shops located right in Kailua. We rented from We rente…" at bounding box center [126, 180] width 189 height 55
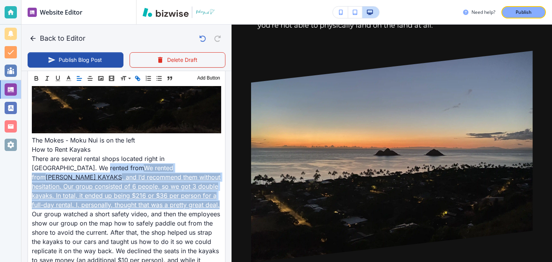
click at [139, 79] on icon "button" at bounding box center [137, 78] width 7 height 7
type input "We rented from TWOGOOD KAYAKS, and I’d recommend them without hesitation. Our g…"
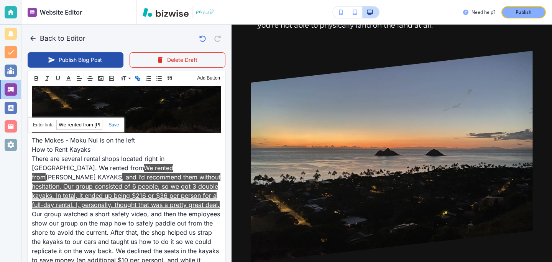
click at [139, 79] on icon "button" at bounding box center [138, 79] width 3 height 3
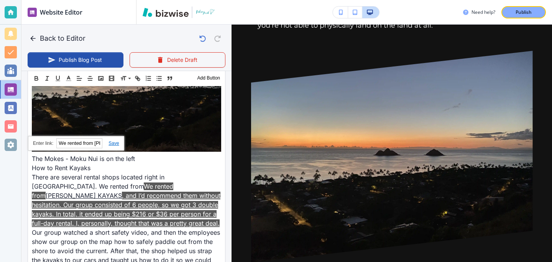
scroll to position [520, 0]
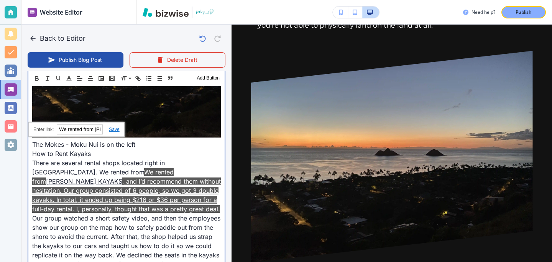
click at [96, 177] on link ", and I’d recommend them without hesitation. Our group consisted of 6 people, s…" at bounding box center [126, 194] width 189 height 35
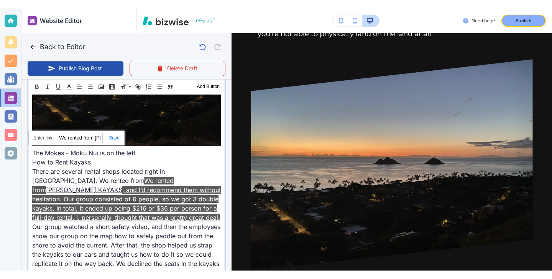
scroll to position [520, 0]
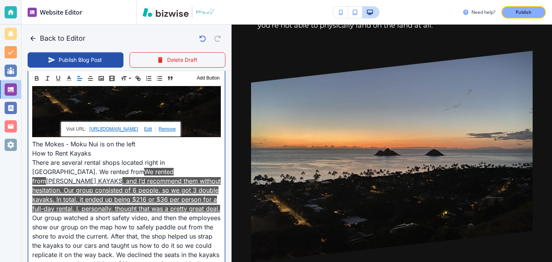
click at [106, 213] on p "Our group watched a short safety video, and then the employees show our group o…" at bounding box center [126, 259] width 189 height 92
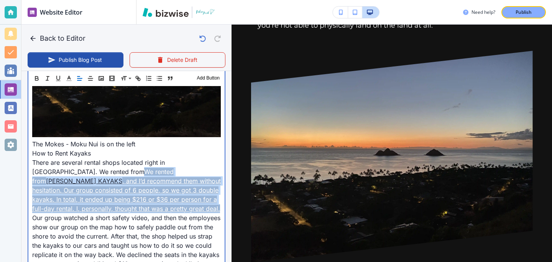
drag, startPoint x: 106, startPoint y: 183, endPoint x: 49, endPoint y: 143, distance: 69.9
click at [49, 158] on p "There are several rental shops located right in Kailua. We rented from We rente…" at bounding box center [126, 185] width 189 height 55
type input "Aug 25, 2025 12:03 PM"
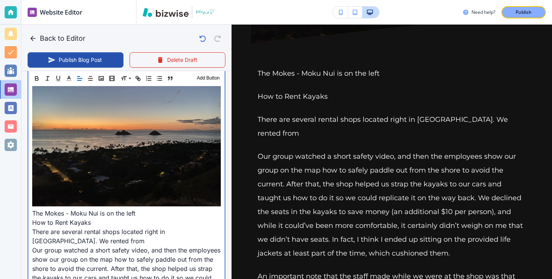
scroll to position [458, 0]
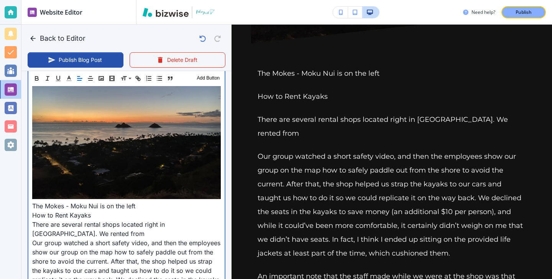
type input "Aug 25, 2025 12:18 PM"
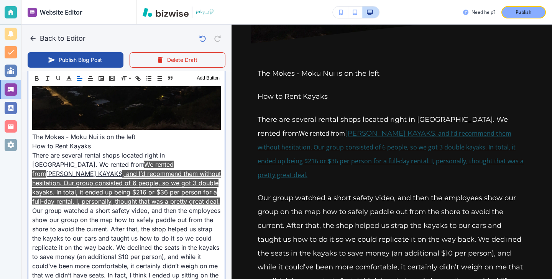
scroll to position [534, 0]
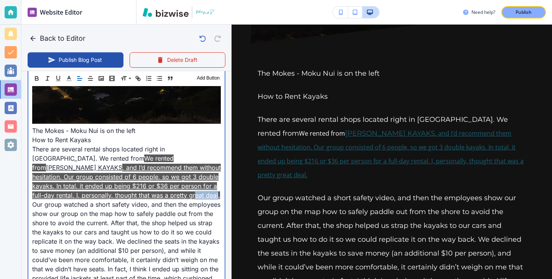
drag, startPoint x: 81, startPoint y: 170, endPoint x: 58, endPoint y: 163, distance: 23.8
click at [58, 163] on link ", and I’d recommend them without hesitation. Our group consisted of 6 people, s…" at bounding box center [126, 180] width 189 height 35
click at [86, 165] on p "There are several rental shops located right in Kailua. We rented from We rente…" at bounding box center [126, 171] width 189 height 55
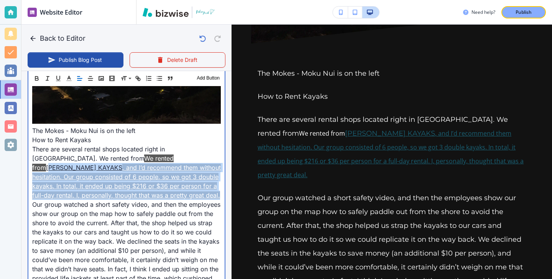
drag, startPoint x: 87, startPoint y: 171, endPoint x: 94, endPoint y: 129, distance: 42.8
click at [94, 144] on p "There are several rental shops located right in Kailua. We rented from We rente…" at bounding box center [126, 171] width 189 height 55
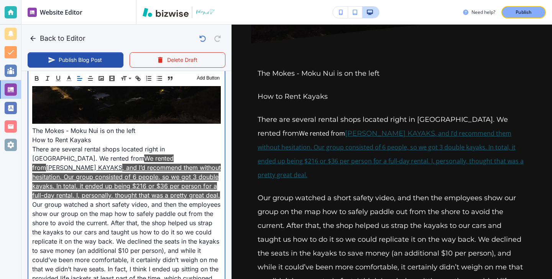
click at [98, 163] on link "TWOGOOD KAYAKS" at bounding box center [84, 167] width 76 height 8
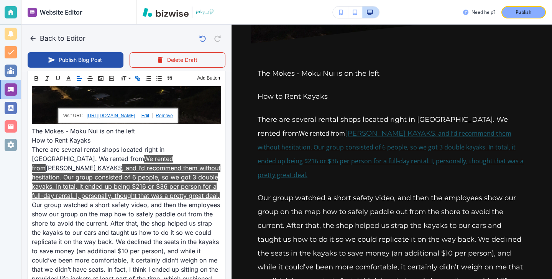
click at [168, 114] on link at bounding box center [163, 115] width 20 height 5
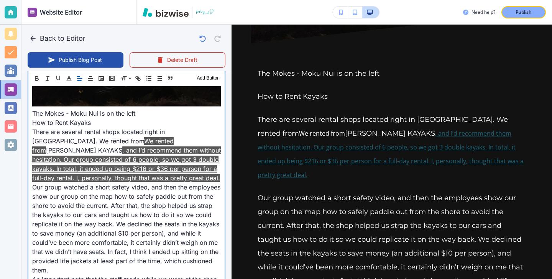
scroll to position [539, 0]
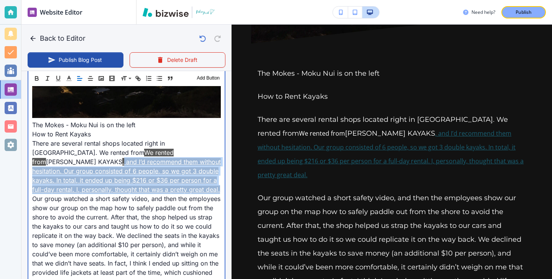
drag, startPoint x: 150, startPoint y: 165, endPoint x: 154, endPoint y: 124, distance: 41.6
click at [154, 139] on p "There are several rental shops located right in Kailua. We rented from We rente…" at bounding box center [126, 166] width 189 height 55
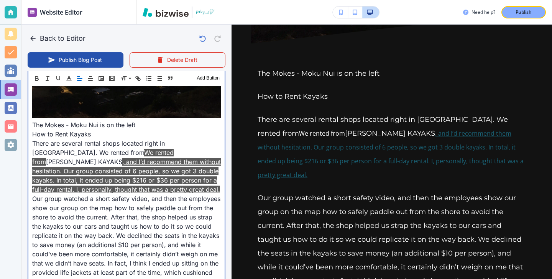
click at [152, 139] on p "There are several rental shops located right in Kailua. We rented from We rente…" at bounding box center [126, 166] width 189 height 55
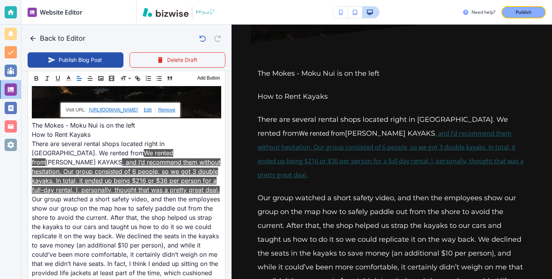
click at [170, 111] on link at bounding box center [165, 109] width 20 height 5
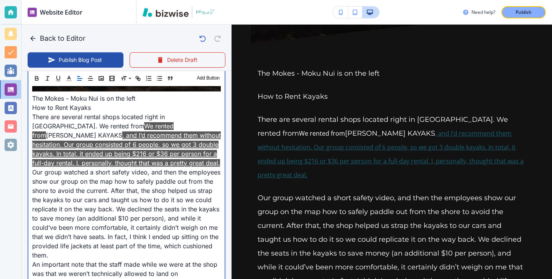
scroll to position [566, 0]
click at [171, 132] on link ", and I’d recommend them without hesitation. Our group consisted of 6 people, s…" at bounding box center [126, 149] width 189 height 35
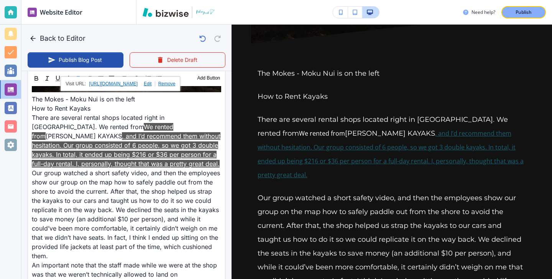
click at [175, 87] on div "https://twogoodkayaks.com/ We rented from TWOGOOD KAYAKS, and I’d recommend the…" at bounding box center [121, 83] width 120 height 15
click at [176, 82] on link at bounding box center [165, 83] width 20 height 5
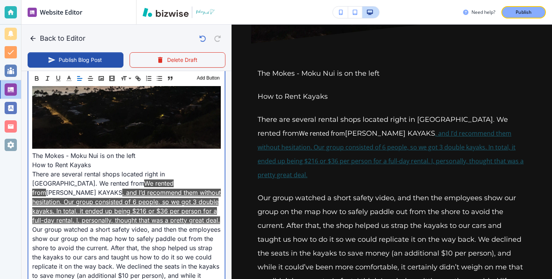
scroll to position [491, 0]
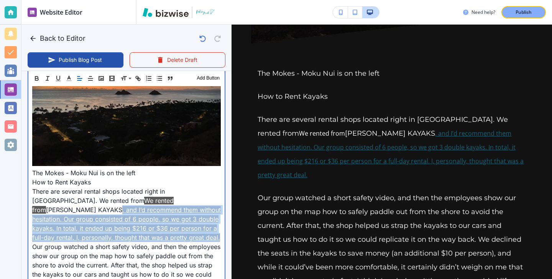
drag, startPoint x: 152, startPoint y: 172, endPoint x: 194, endPoint y: 210, distance: 56.5
click at [196, 212] on p "There are several rental shops located right in Kailua. We rented from We rente…" at bounding box center [126, 213] width 189 height 55
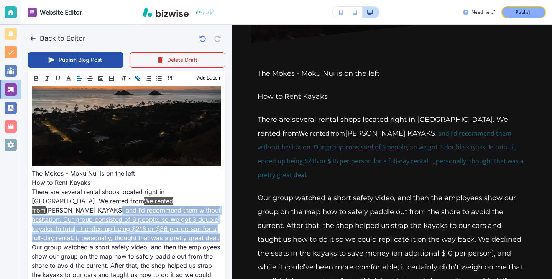
click at [137, 78] on icon "button" at bounding box center [137, 78] width 7 height 7
type input ", and I’d recommend them without hesitation. Our group consisted of 6 people, s…"
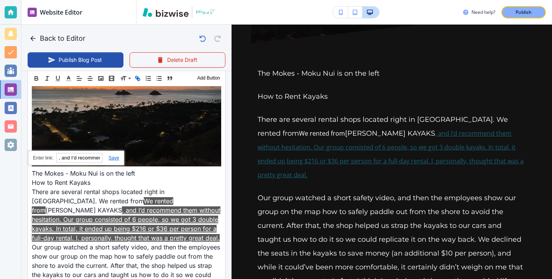
click at [137, 78] on icon "button" at bounding box center [137, 78] width 7 height 7
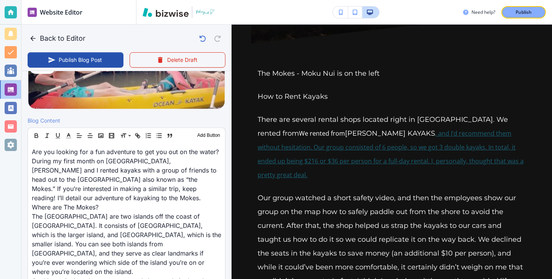
click at [400, 112] on p "There are several rental shops located right in Kailua. We rented from We rente…" at bounding box center [392, 146] width 269 height 69
click at [400, 129] on link ", and I’d recommend them without hesitation. Our group consisted of 6 people, s…" at bounding box center [391, 154] width 266 height 50
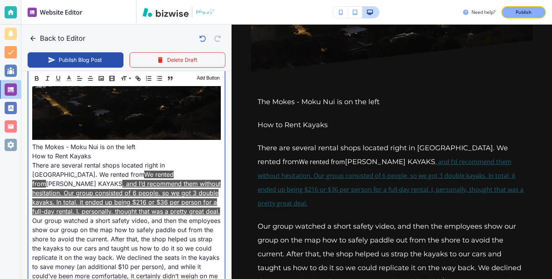
scroll to position [518, 0]
click at [148, 215] on p "Our group watched a short safety video, and then the employees show our group o…" at bounding box center [126, 261] width 189 height 92
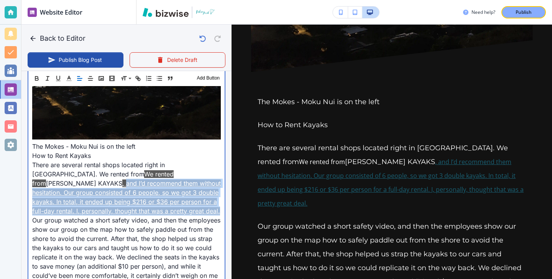
drag, startPoint x: 106, startPoint y: 183, endPoint x: 155, endPoint y: 149, distance: 60.3
click at [155, 160] on p "There are several rental shops located right in Kailua. We rented from We rente…" at bounding box center [126, 187] width 189 height 55
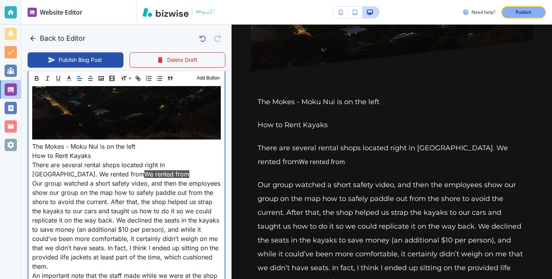
click at [109, 160] on p "There are several rental shops located right in Kailua. We rented from We rente…" at bounding box center [126, 169] width 189 height 18
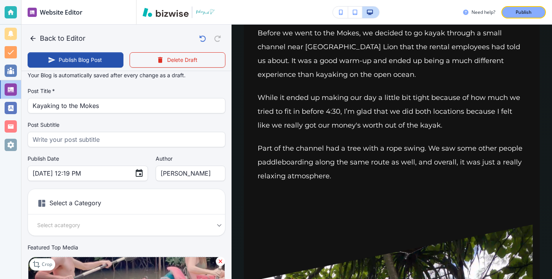
scroll to position [0, 0]
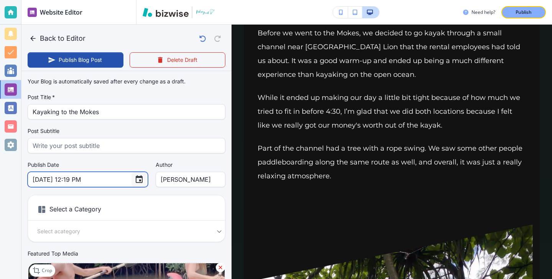
click at [135, 178] on icon "Choose date, selected date is Aug 25, 2025" at bounding box center [139, 179] width 9 height 9
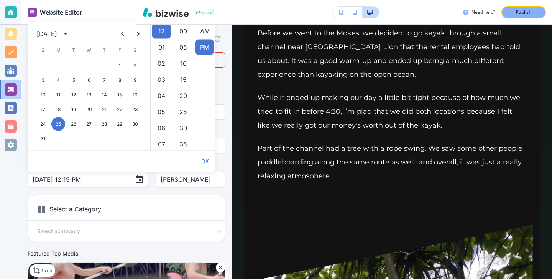
scroll to position [16, 0]
click at [59, 29] on div "August 2025" at bounding box center [48, 33] width 23 height 9
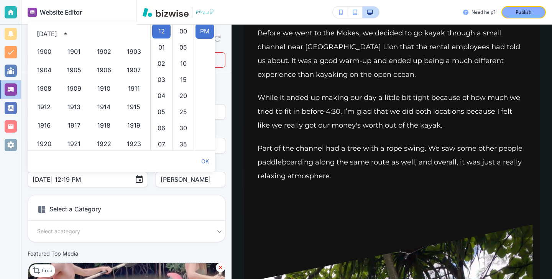
scroll to position [526, 0]
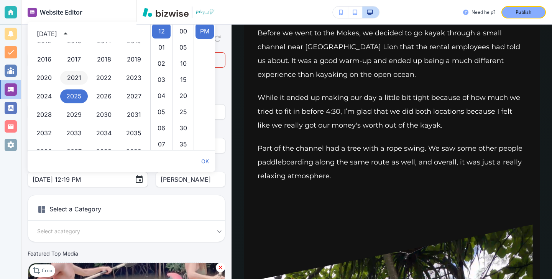
click at [78, 73] on button "2021" at bounding box center [74, 78] width 28 height 14
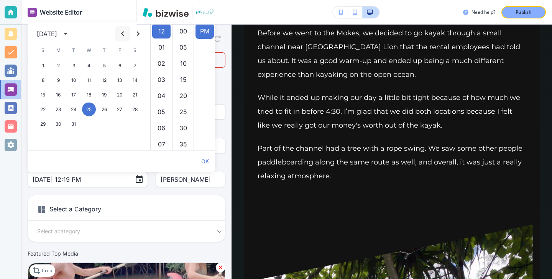
click at [119, 33] on icon "Previous month" at bounding box center [122, 33] width 9 height 9
click at [119, 81] on button "9" at bounding box center [120, 80] width 14 height 14
type input "Jul 09, 2021 12:19 PM"
click at [224, 91] on div "Your Blog is automatically saved after every change as a draft. Post Title   * …" at bounding box center [127, 196] width 198 height 245
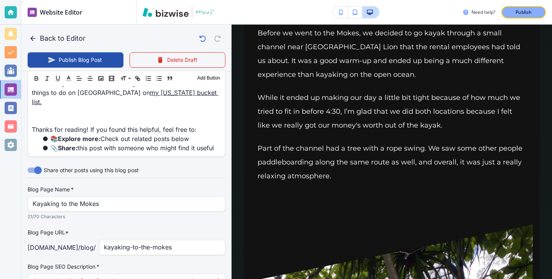
scroll to position [2599, 0]
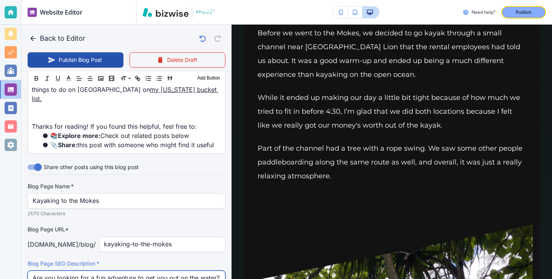
click at [175, 261] on input "Are you looking for a fun adventure to get you out on the water? During my firs…" at bounding box center [127, 277] width 188 height 15
click at [175, 259] on label "Blog Page SEO Description   *" at bounding box center [127, 263] width 198 height 8
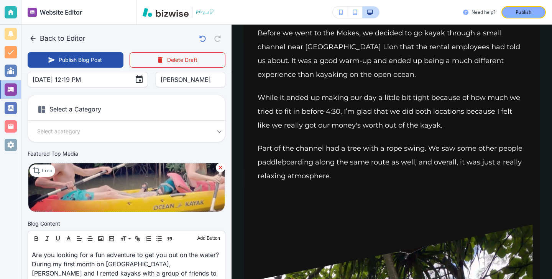
scroll to position [0, 0]
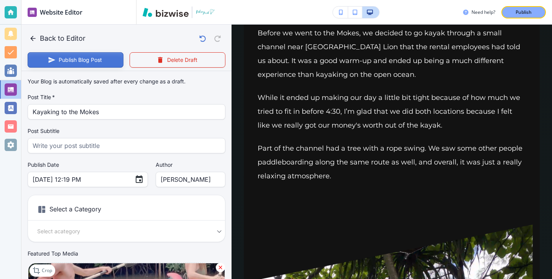
click at [113, 63] on button "Publish Blog Post" at bounding box center [76, 59] width 96 height 15
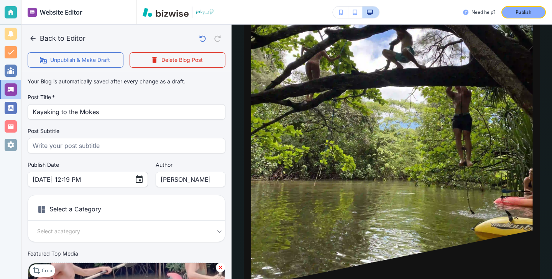
scroll to position [1938, 0]
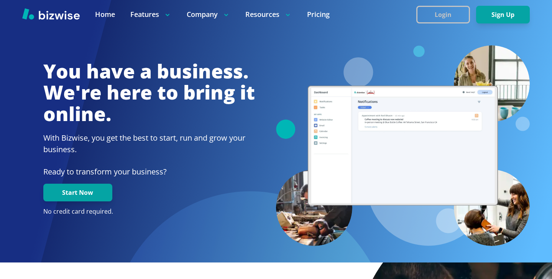
click at [443, 22] on button "Login" at bounding box center [444, 15] width 54 height 18
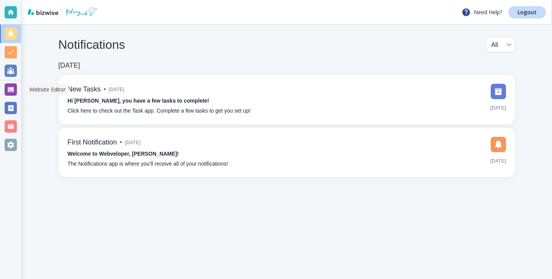
click at [16, 90] on div at bounding box center [11, 89] width 12 height 12
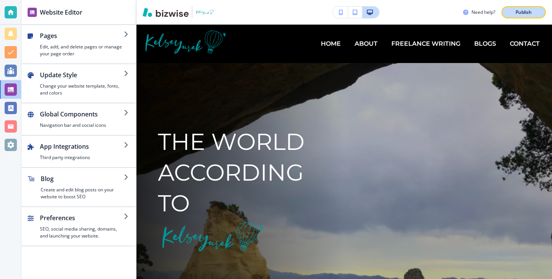
click at [502, 12] on button "Publish" at bounding box center [524, 12] width 45 height 12
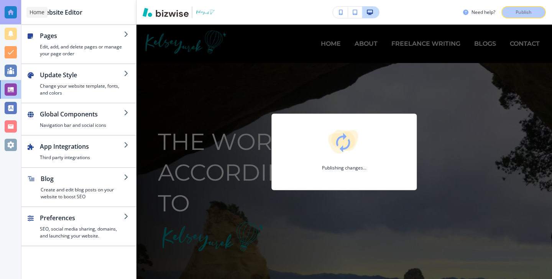
click at [8, 16] on div at bounding box center [11, 12] width 12 height 12
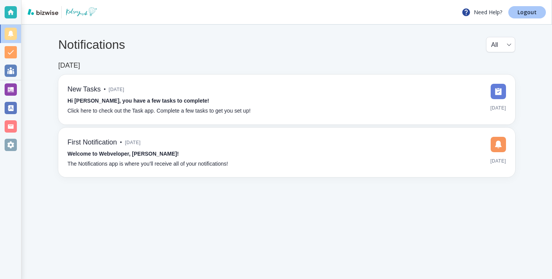
click at [533, 8] on link "Logout" at bounding box center [528, 12] width 38 height 12
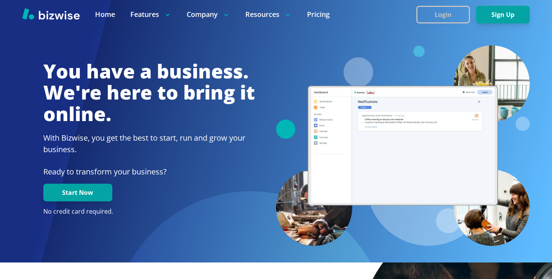
click at [424, 7] on button "Login" at bounding box center [444, 15] width 54 height 18
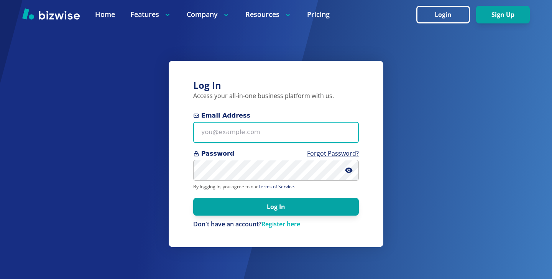
click at [289, 133] on input "Email Address" at bounding box center [276, 132] width 166 height 21
paste input "nuimagedetail.va@gmail.com"
type input "nuimagedetail.va@gmail."
drag, startPoint x: 310, startPoint y: 126, endPoint x: 281, endPoint y: 132, distance: 28.9
click at [280, 132] on input "nuimagedetail.va@gmail." at bounding box center [276, 132] width 166 height 21
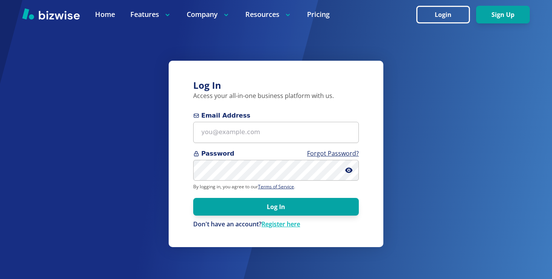
click at [265, 145] on form "Email Address Password Forgot Password? By logging in, you agree to our Terms o…" at bounding box center [276, 169] width 166 height 117
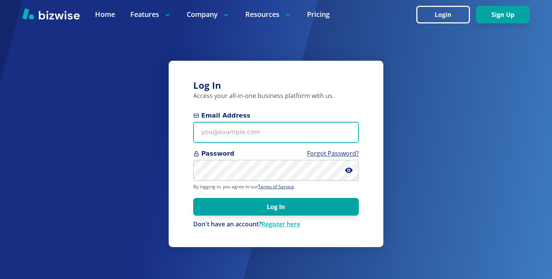
click at [269, 128] on input "Email Address" at bounding box center [276, 132] width 166 height 21
paste input "nuimagedetail.va@gmail.com"
type input "nuimagedetail.va@gmail.com"
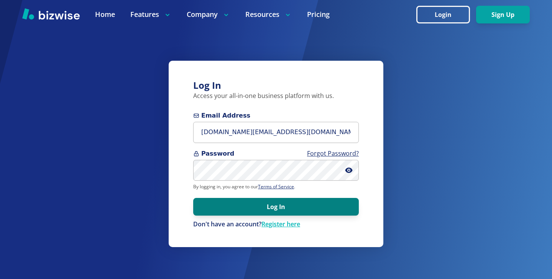
click at [284, 206] on button "Log In" at bounding box center [276, 207] width 166 height 18
